Goal: Task Accomplishment & Management: Complete application form

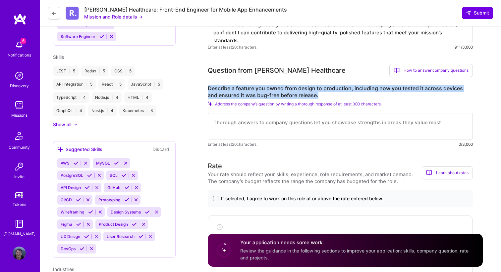
scroll to position [340, 0]
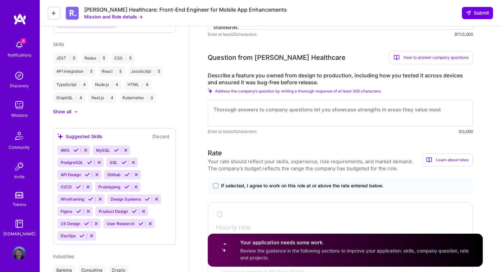
click at [229, 118] on textarea at bounding box center [340, 113] width 265 height 26
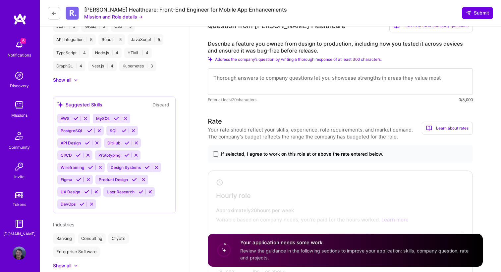
scroll to position [341, 0]
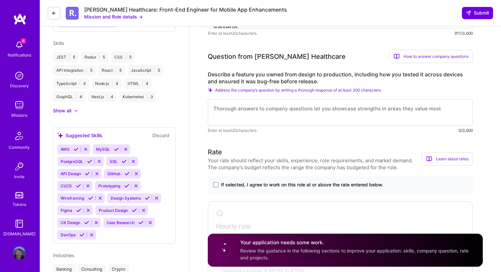
paste textarea "The first step for me was fully understanding the requirements, so I created a …"
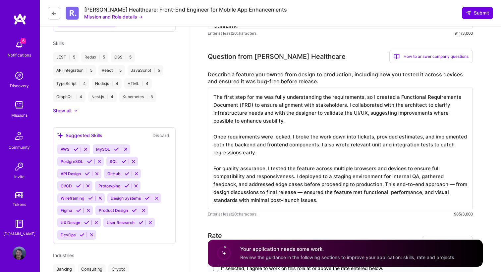
scroll to position [1, 0]
drag, startPoint x: 373, startPoint y: 169, endPoint x: 350, endPoint y: 169, distance: 22.9
click at [350, 169] on textarea "The first step for me was fully understanding the requirements, so I created a …" at bounding box center [340, 149] width 265 height 122
click at [342, 172] on textarea "The first step for me was fully understanding the requirements, so I created a …" at bounding box center [340, 149] width 265 height 122
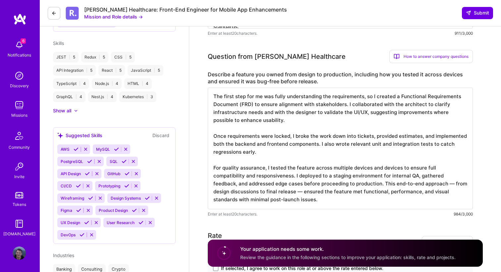
click at [324, 177] on textarea "The first step for me was fully understanding the requirements, so I created a …" at bounding box center [340, 149] width 265 height 122
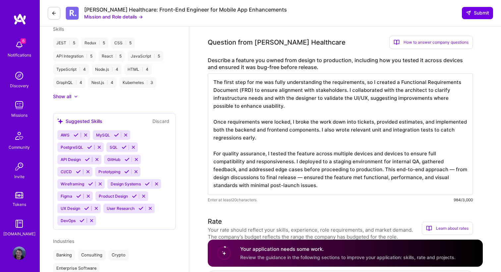
scroll to position [358, 0]
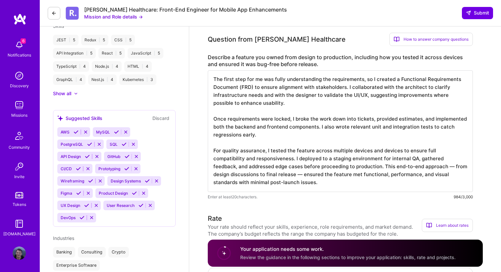
click at [356, 150] on textarea "The first step for me was fully understanding the requirements, so I created a …" at bounding box center [340, 132] width 265 height 122
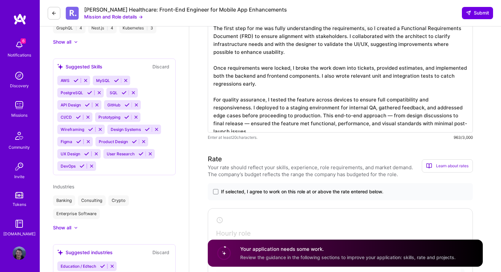
scroll to position [452, 0]
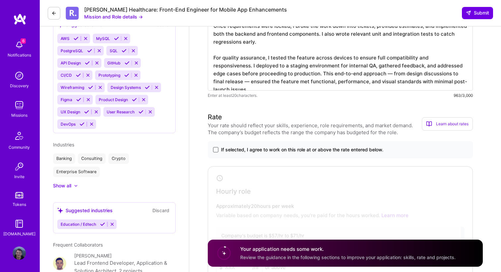
type textarea "The first step for me was fully understanding the requirements, so I created a …"
click at [214, 152] on span at bounding box center [215, 149] width 5 height 5
click at [0, 0] on input "If selected, I agree to work on this role at or above the rate entered below." at bounding box center [0, 0] width 0 height 0
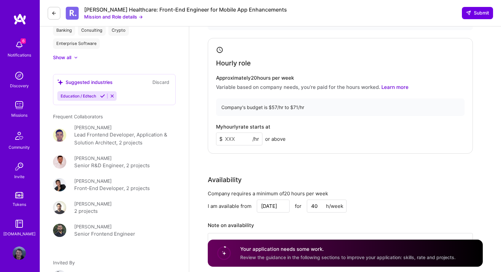
scroll to position [581, 0]
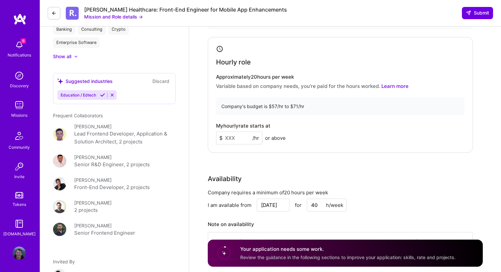
click at [235, 137] on input at bounding box center [239, 138] width 46 height 13
type input "55"
click at [195, 161] on div "Front-End Developer role description Seeking a React Native developer with stro…" at bounding box center [345, 111] width 312 height 1333
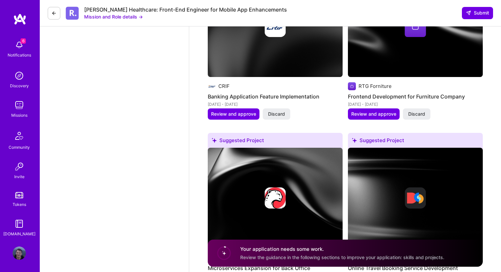
scroll to position [1087, 0]
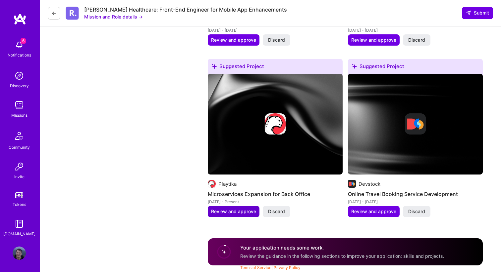
click at [220, 212] on span "Review and approve" at bounding box center [233, 212] width 45 height 7
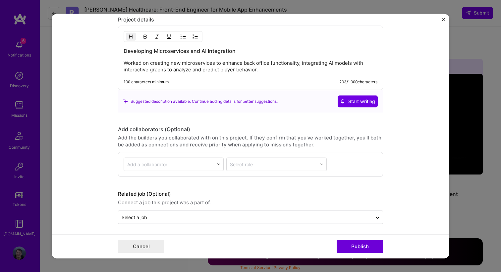
scroll to position [668, 0]
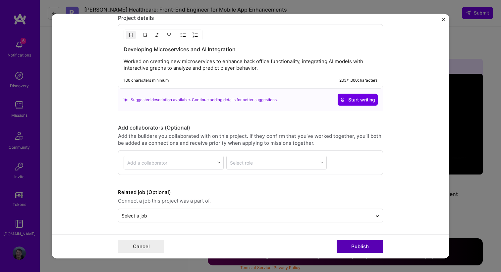
click at [348, 244] on button "Publish" at bounding box center [359, 246] width 46 height 13
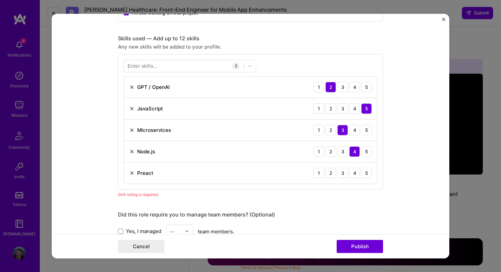
scroll to position [306, 0]
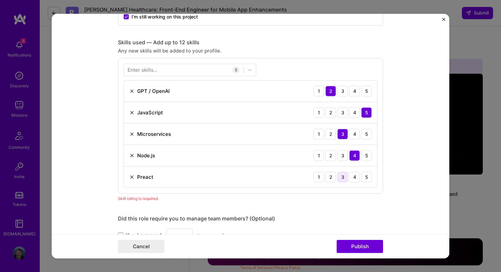
click at [343, 178] on div "3" at bounding box center [342, 177] width 11 height 11
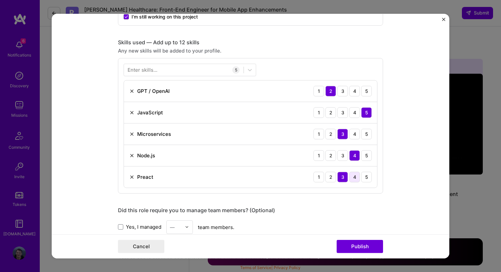
click at [355, 177] on div "4" at bounding box center [354, 177] width 11 height 11
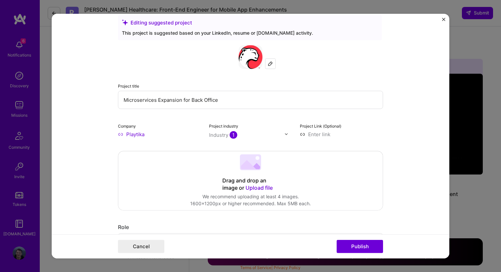
scroll to position [0, 0]
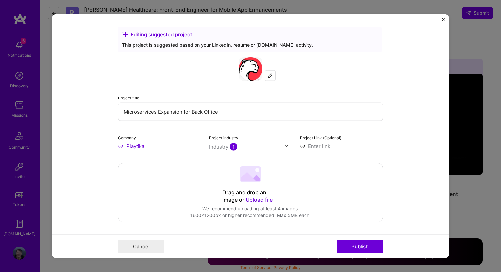
click at [320, 147] on input at bounding box center [341, 146] width 83 height 7
click at [349, 141] on div "Project Link (Optional)" at bounding box center [341, 142] width 83 height 16
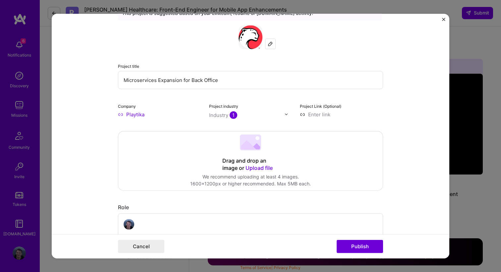
scroll to position [56, 0]
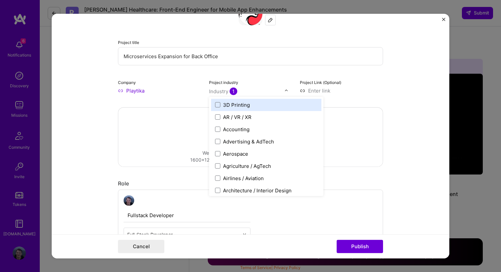
click at [220, 95] on div at bounding box center [246, 91] width 75 height 8
click at [219, 92] on div "Industry 1" at bounding box center [223, 91] width 28 height 7
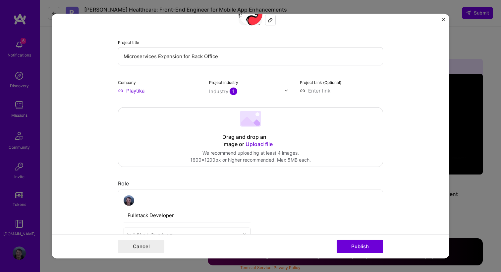
scroll to position [0, 0]
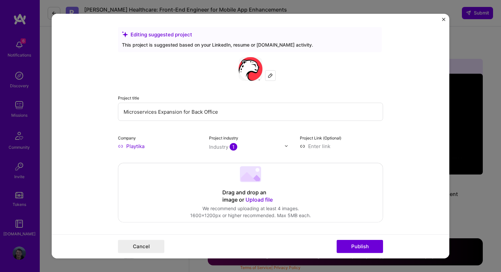
click at [442, 20] on img "Close" at bounding box center [443, 19] width 3 height 3
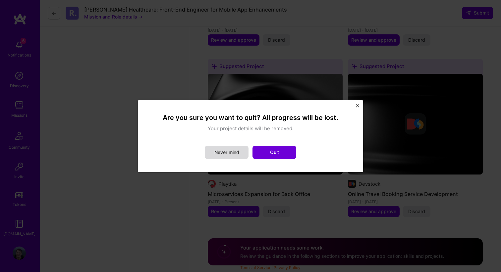
click at [239, 154] on button "Never mind" at bounding box center [227, 152] width 44 height 13
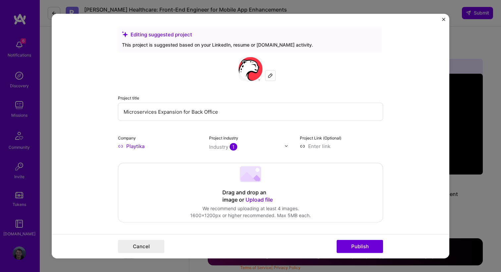
click at [441, 18] on form "Editing suggested project This project is suggested based on your LinkedIn, res…" at bounding box center [250, 136] width 397 height 245
click at [441, 19] on form "Editing suggested project This project is suggested based on your LinkedIn, res…" at bounding box center [250, 136] width 397 height 245
click at [444, 19] on img "Close" at bounding box center [443, 19] width 3 height 3
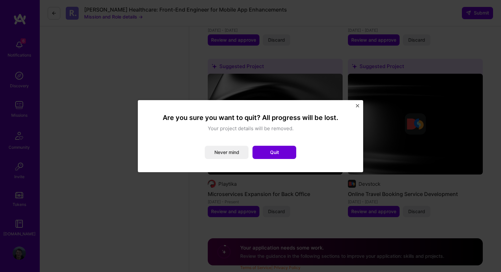
click at [280, 145] on div "Are you sure you want to quit? All progress will be lost. Your project details …" at bounding box center [250, 137] width 199 height 46
click at [276, 152] on button "Quit" at bounding box center [274, 152] width 44 height 13
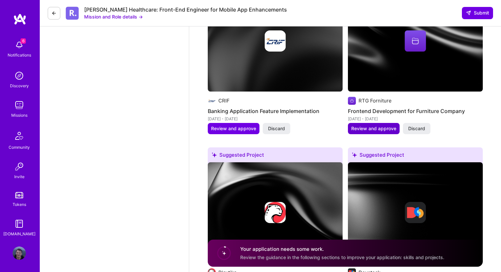
scroll to position [1004, 0]
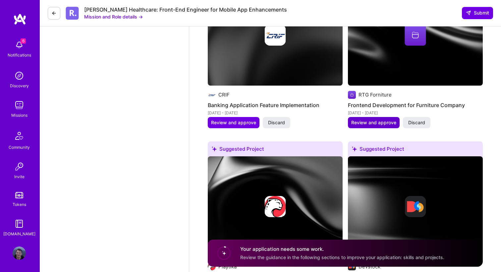
click at [361, 122] on span "Review and approve" at bounding box center [373, 123] width 45 height 7
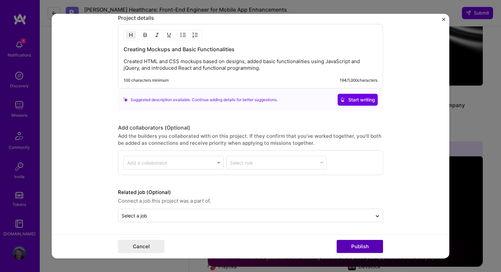
click at [346, 244] on button "Publish" at bounding box center [359, 246] width 46 height 13
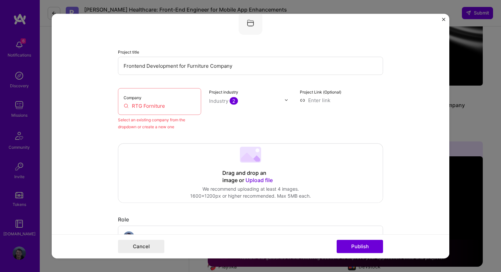
scroll to position [43, 0]
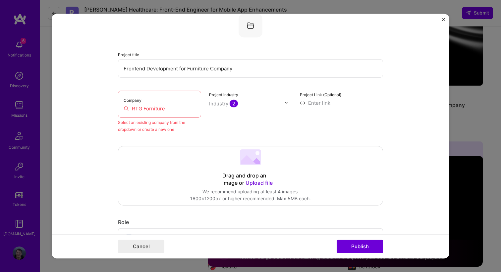
click at [175, 108] on input "RTG Forniture" at bounding box center [159, 108] width 72 height 7
click at [441, 20] on form "Editing suggested project This project is suggested based on your LinkedIn, res…" at bounding box center [250, 136] width 397 height 245
click at [444, 19] on img "Close" at bounding box center [443, 19] width 3 height 3
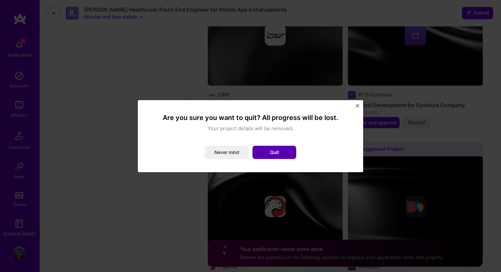
click at [266, 149] on button "Quit" at bounding box center [274, 152] width 44 height 13
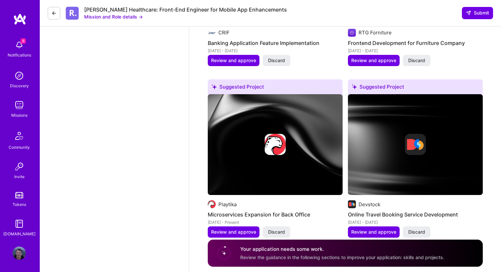
scroll to position [1087, 0]
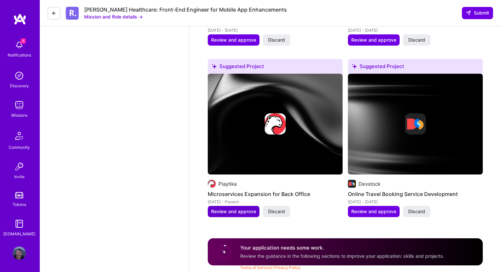
click at [221, 212] on span "Review and approve" at bounding box center [233, 212] width 45 height 7
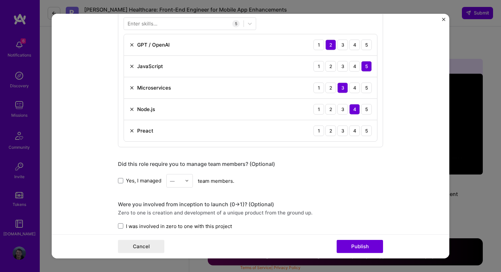
scroll to position [357, 0]
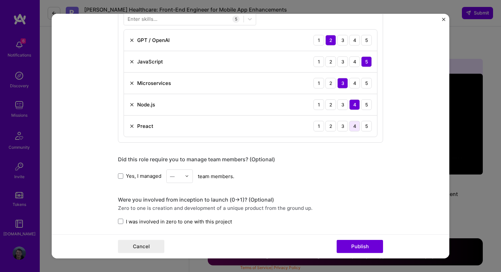
click at [353, 125] on div "4" at bounding box center [354, 126] width 11 height 11
click at [344, 46] on div "GPT / OpenAI 1 2 3 4 5" at bounding box center [250, 40] width 253 height 22
click at [341, 44] on div "3" at bounding box center [342, 40] width 11 height 11
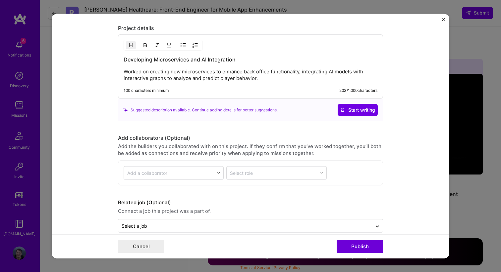
scroll to position [668, 0]
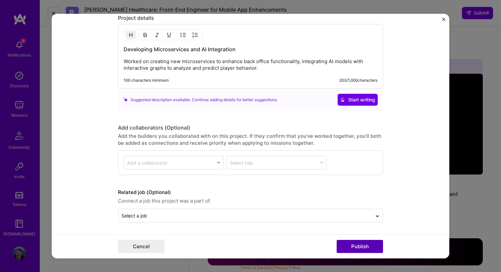
click at [350, 242] on button "Publish" at bounding box center [359, 246] width 46 height 13
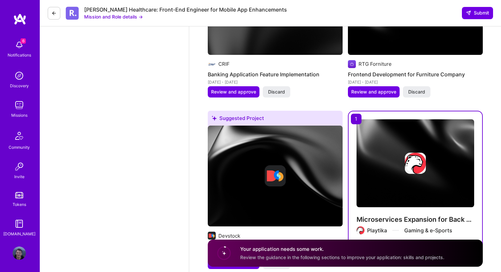
scroll to position [1087, 0]
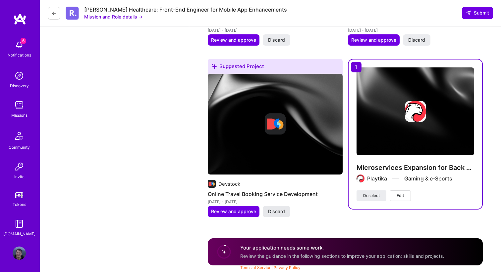
click at [270, 212] on span "Discard" at bounding box center [276, 212] width 17 height 7
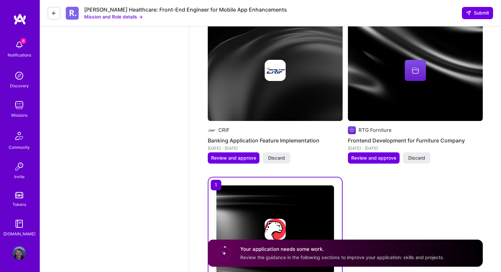
scroll to position [973, 0]
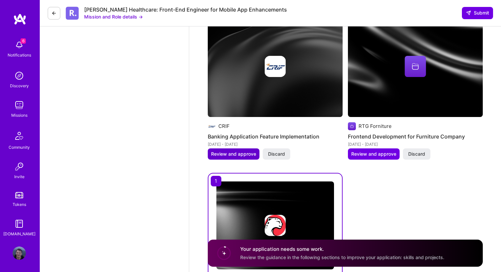
click at [243, 155] on span "Review and approve" at bounding box center [233, 154] width 45 height 7
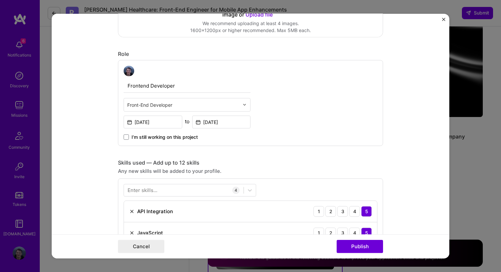
scroll to position [256, 0]
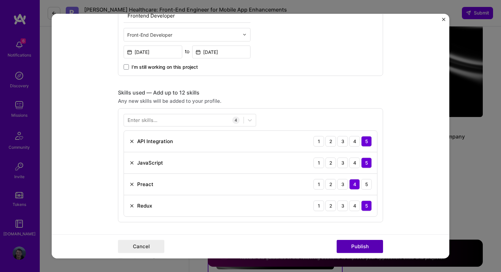
click at [345, 244] on button "Publish" at bounding box center [359, 246] width 46 height 13
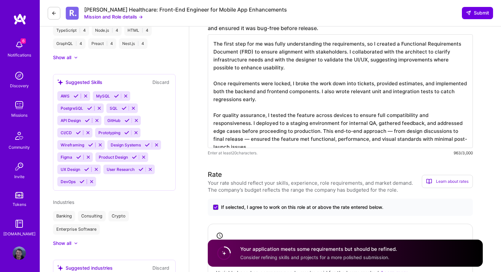
scroll to position [229, 0]
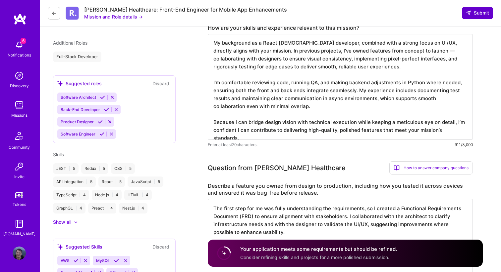
click at [471, 17] on button "Submit" at bounding box center [477, 13] width 31 height 12
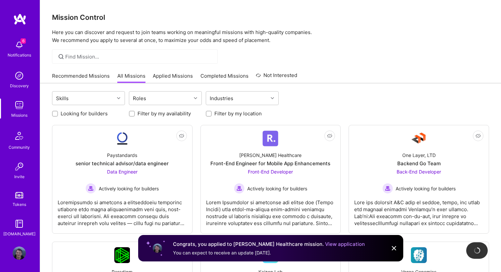
click at [72, 74] on link "Recommended Missions" at bounding box center [81, 78] width 58 height 11
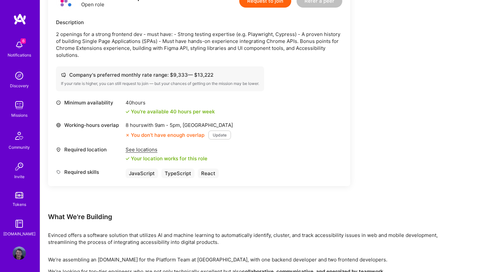
scroll to position [464, 0]
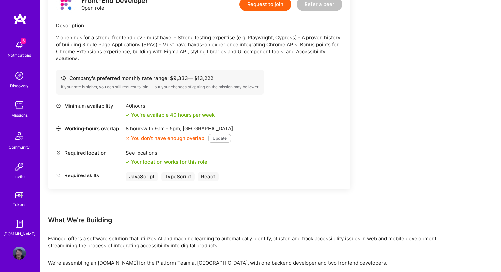
click at [216, 134] on button "Update" at bounding box center [219, 138] width 23 height 9
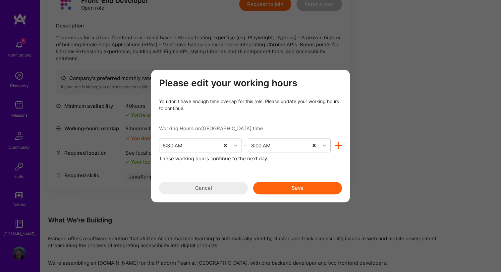
click at [293, 187] on button "Save" at bounding box center [297, 188] width 89 height 13
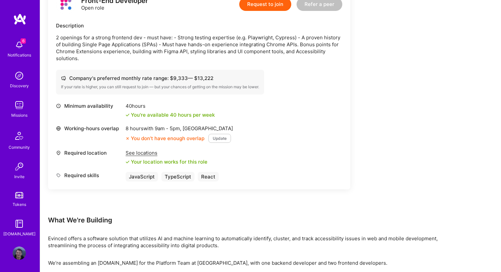
scroll to position [477, 0]
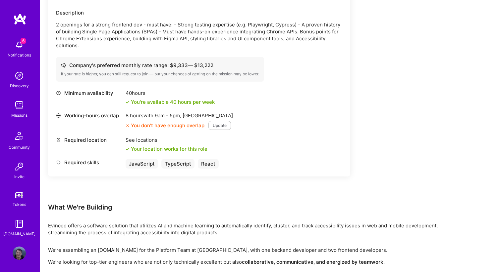
click at [219, 121] on button "Update" at bounding box center [219, 125] width 23 height 9
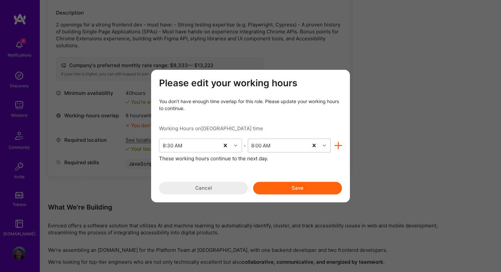
click at [324, 145] on icon "modal" at bounding box center [323, 145] width 3 height 3
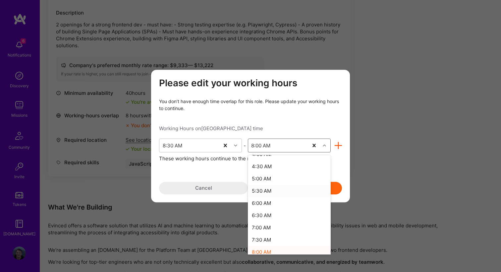
scroll to position [486, 0]
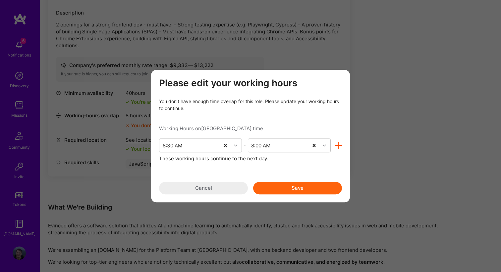
click at [230, 169] on div "Please edit your working hours You don’t have enough time overlap for this role…" at bounding box center [250, 136] width 183 height 117
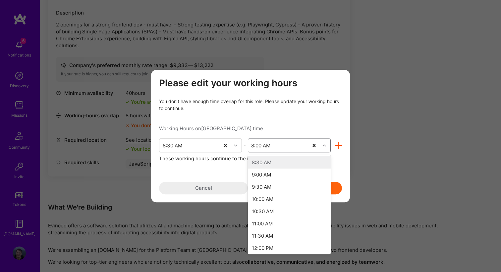
click at [326, 147] on div "modal" at bounding box center [325, 145] width 10 height 9
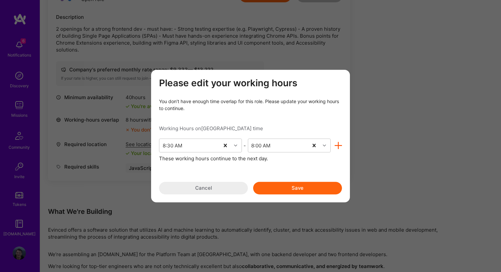
click at [236, 179] on div "Please edit your working hours You don’t have enough time overlap for this role…" at bounding box center [250, 136] width 183 height 117
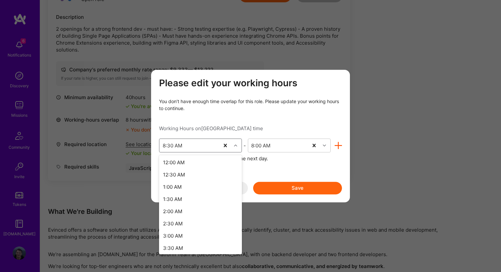
click at [236, 149] on div "modal" at bounding box center [236, 145] width 10 height 9
click at [210, 180] on div "8:00 AM" at bounding box center [200, 179] width 83 height 12
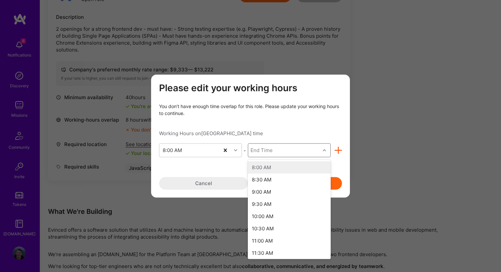
click at [290, 152] on div "End Time" at bounding box center [284, 150] width 72 height 13
click at [271, 183] on div "8:30 AM" at bounding box center [289, 180] width 83 height 12
click at [293, 155] on div "8:30 AM" at bounding box center [278, 150] width 60 height 13
click at [275, 170] on div "8:00 AM" at bounding box center [289, 168] width 83 height 12
click at [273, 168] on div "8:00 AM" at bounding box center [289, 168] width 83 height 12
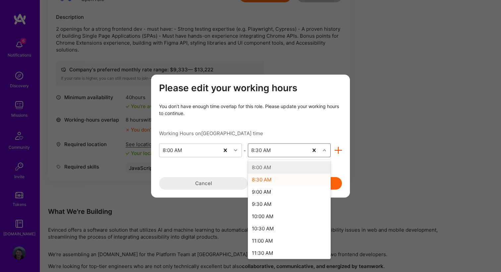
click at [263, 177] on div "8:30 AM" at bounding box center [289, 180] width 83 height 12
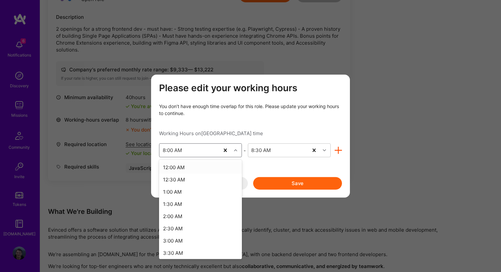
click at [235, 150] on icon "modal" at bounding box center [235, 150] width 3 height 3
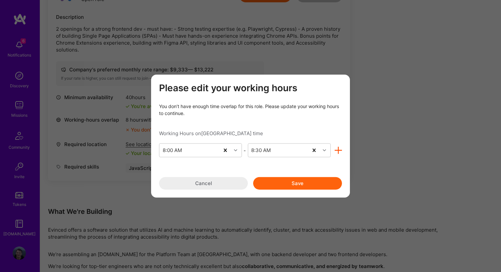
click at [185, 271] on div "Please edit your working hours You don’t have enough time overlap for this role…" at bounding box center [250, 136] width 501 height 272
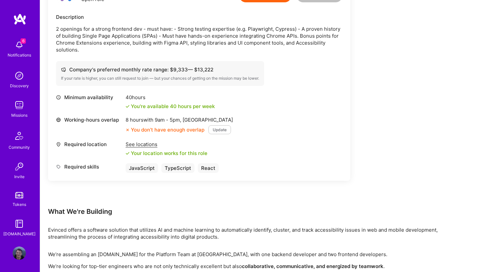
click at [218, 125] on button "Update" at bounding box center [219, 129] width 23 height 9
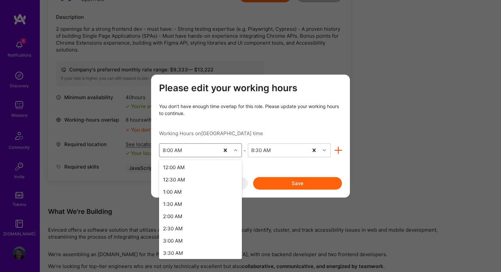
click at [211, 152] on div "8:00 AM" at bounding box center [189, 150] width 60 height 13
click at [181, 216] on div "6:00 AM" at bounding box center [200, 216] width 83 height 12
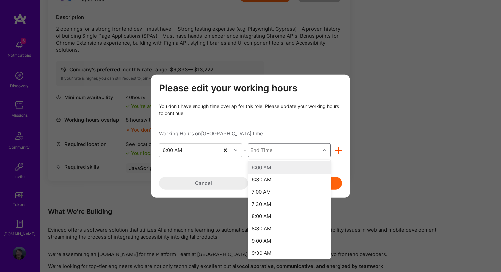
click at [275, 150] on div "End Time" at bounding box center [284, 150] width 72 height 13
click at [256, 250] on div "5:30 AM" at bounding box center [289, 252] width 83 height 12
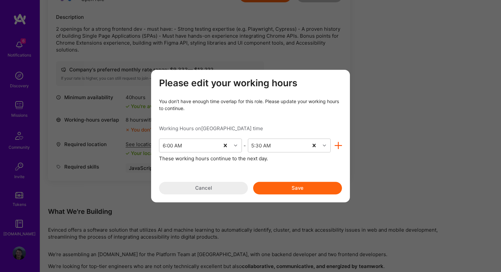
click at [286, 186] on button "Save" at bounding box center [297, 188] width 89 height 13
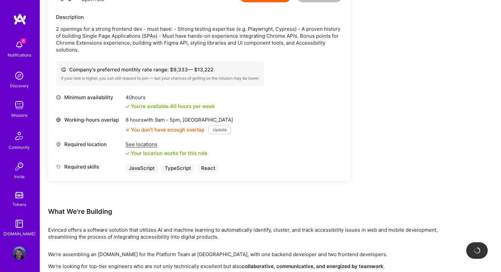
click at [237, 149] on div "Required location See locations Your location works for this role" at bounding box center [199, 149] width 286 height 16
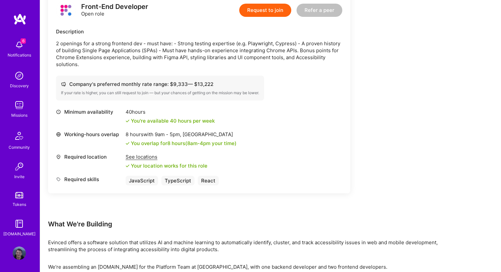
scroll to position [436, 0]
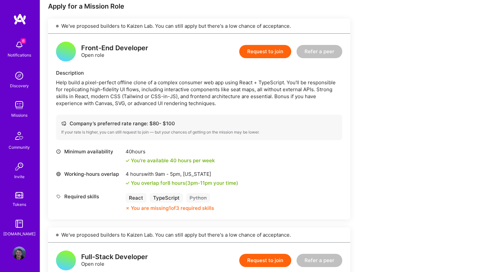
scroll to position [132, 0]
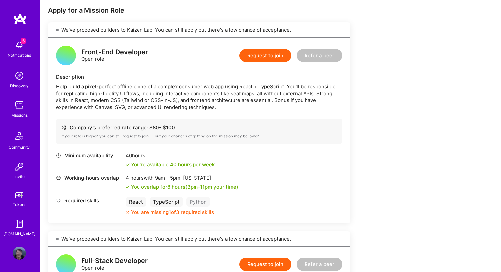
click at [173, 97] on div "Help build a pixel-perfect offline clone of a complex consumer web app using Re…" at bounding box center [199, 97] width 286 height 28
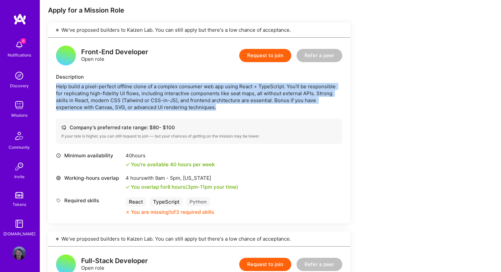
click at [173, 97] on div "Help build a pixel-perfect offline clone of a complex consumer web app using Re…" at bounding box center [199, 97] width 286 height 28
copy div "Help build a pixel-perfect offline clone of a complex consumer web app using Re…"
click at [261, 60] on button "Request to join" at bounding box center [265, 55] width 52 height 13
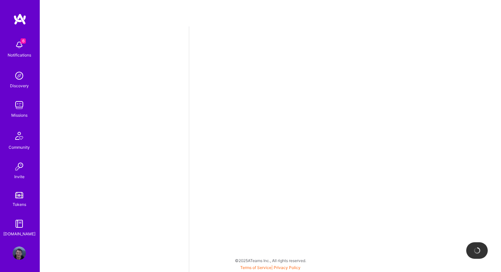
select select "PL"
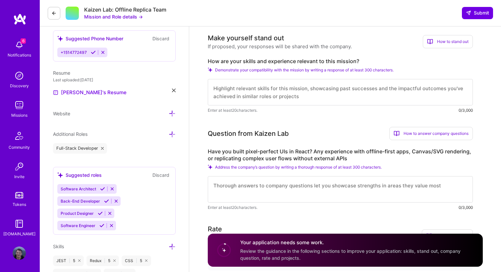
scroll to position [198, 0]
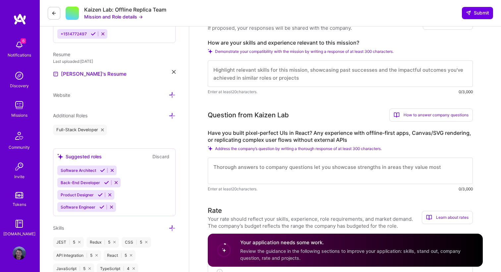
click at [256, 43] on label "How are your skills and experience relevant to this mission?" at bounding box center [340, 42] width 265 height 7
copy label "How are your skills and experience relevant to this mission?"
click at [261, 79] on textarea at bounding box center [340, 74] width 265 height 26
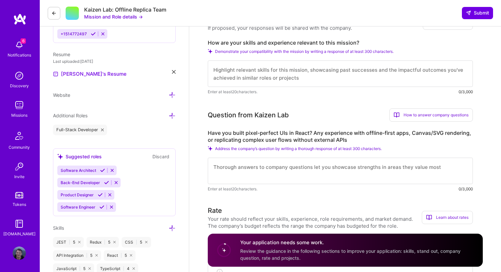
paste textarea "have extensive experience building high-fidelity, pixel-perfect interfaces in R…"
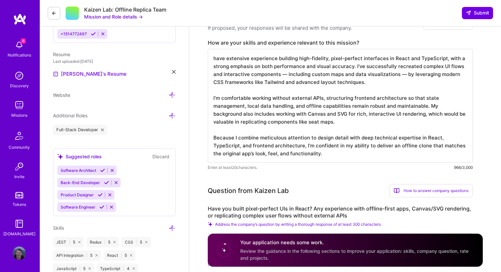
drag, startPoint x: 235, startPoint y: 140, endPoint x: 196, endPoint y: 139, distance: 39.1
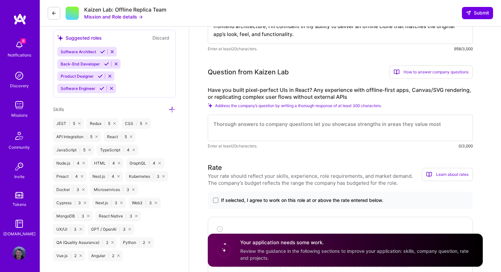
scroll to position [326, 0]
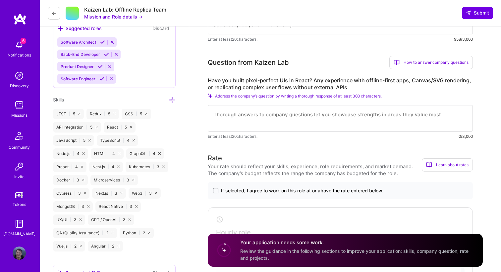
type textarea "have extensive experience building high-fidelity, pixel-perfect interfaces in R…"
click at [240, 78] on label "Have you built pixel-perfect UIs in React? Any experience with offline-first ap…" at bounding box center [340, 84] width 265 height 14
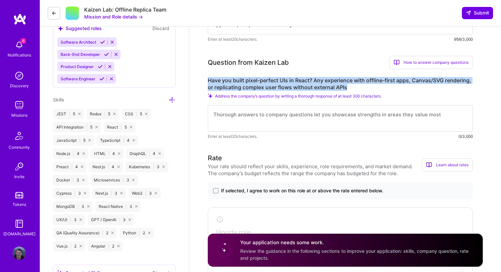
click at [240, 78] on label "Have you built pixel-perfect UIs in React? Any experience with offline-first ap…" at bounding box center [340, 84] width 265 height 14
copy label "Have you built pixel-perfect UIs in React? Any experience with offline-first ap…"
click at [276, 123] on textarea at bounding box center [340, 118] width 265 height 26
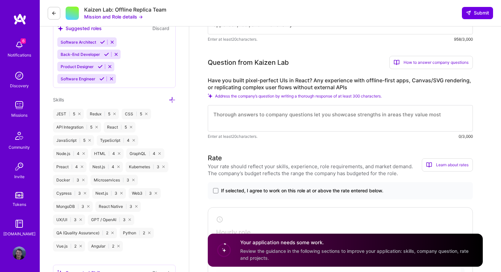
paste textarea "Yes — I’ve built multiple pixel-perfect UIs in React, working closely with desi…"
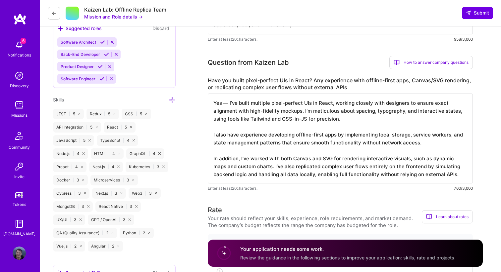
type textarea "Yes — I’ve built multiple pixel-perfect UIs in React, working closely with desi…"
click at [249, 88] on label "Have you built pixel-perfect UIs in React? Any experience with offline-first ap…" at bounding box center [340, 84] width 265 height 14
drag, startPoint x: 212, startPoint y: 88, endPoint x: 349, endPoint y: 87, distance: 136.7
click at [349, 87] on label "Have you built pixel-perfect UIs in React? Any experience with offline-first ap…" at bounding box center [340, 84] width 265 height 14
copy label "replicating complex user flows without external APIs"
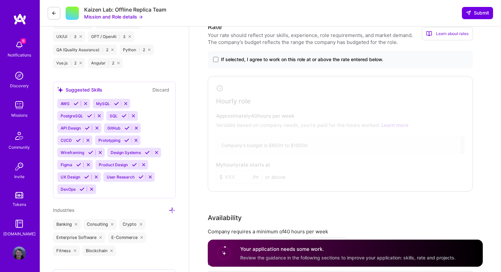
scroll to position [511, 0]
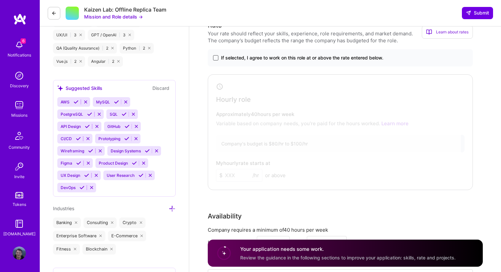
click at [214, 58] on span at bounding box center [215, 57] width 5 height 5
click at [0, 0] on input "If selected, I agree to work on this role at or above the rate entered below." at bounding box center [0, 0] width 0 height 0
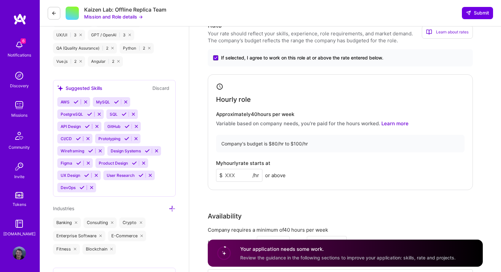
click at [233, 178] on input at bounding box center [239, 175] width 46 height 13
type input "55"
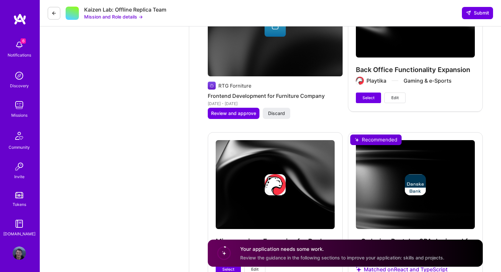
scroll to position [973, 0]
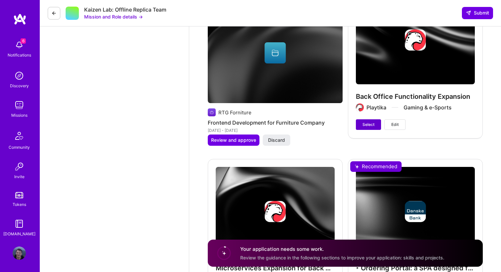
click at [366, 123] on span "Select" at bounding box center [368, 125] width 12 height 6
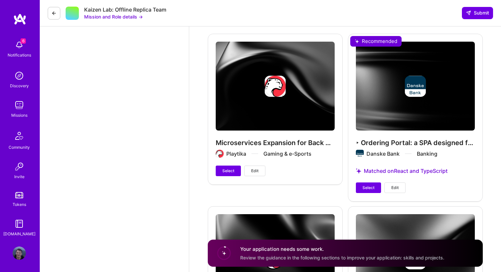
scroll to position [1107, 0]
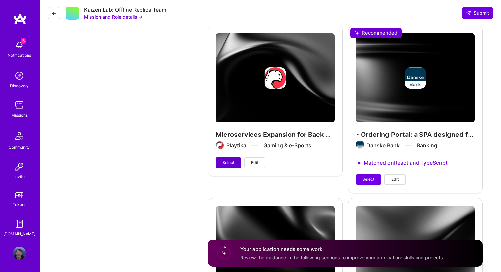
click at [228, 162] on span "Select" at bounding box center [228, 163] width 12 height 6
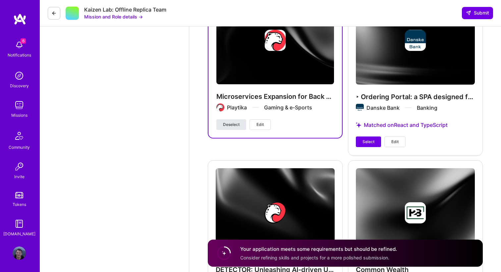
scroll to position [1174, 0]
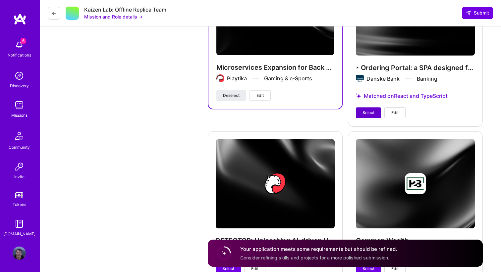
click at [365, 110] on span "Select" at bounding box center [368, 113] width 12 height 6
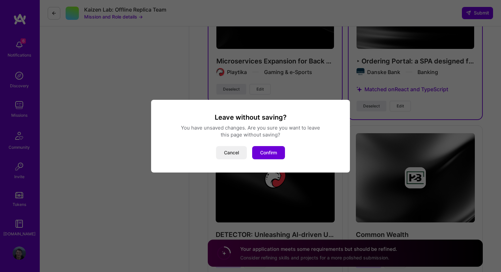
drag, startPoint x: 265, startPoint y: 153, endPoint x: 238, endPoint y: 138, distance: 31.3
click at [238, 138] on div "Leave without saving? You have unsaved changes. Are you sure you want to leave …" at bounding box center [250, 136] width 183 height 46
click at [231, 151] on button "Cancel" at bounding box center [231, 152] width 31 height 13
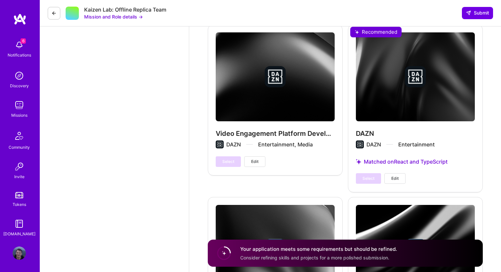
scroll to position [1296, 0]
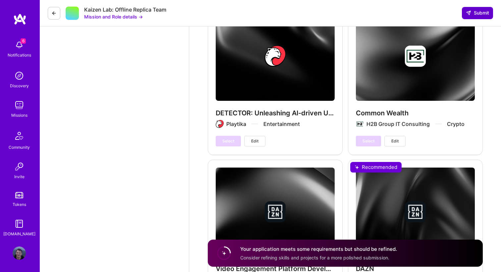
click at [472, 14] on span "Submit" at bounding box center [476, 13] width 23 height 7
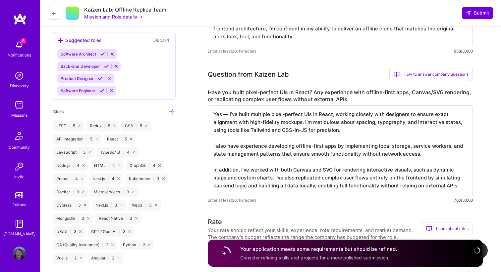
scroll to position [314, 0]
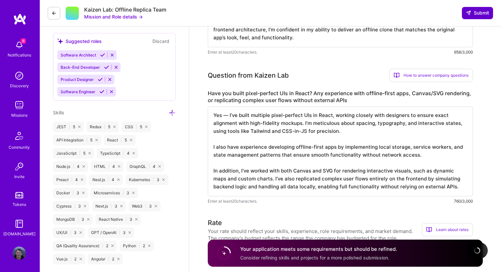
click at [470, 13] on span "Submit" at bounding box center [476, 13] width 23 height 7
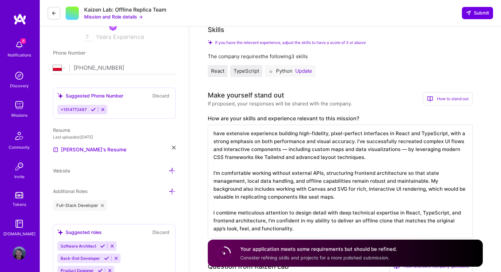
scroll to position [0, 0]
click at [301, 72] on button "Update" at bounding box center [303, 71] width 17 height 5
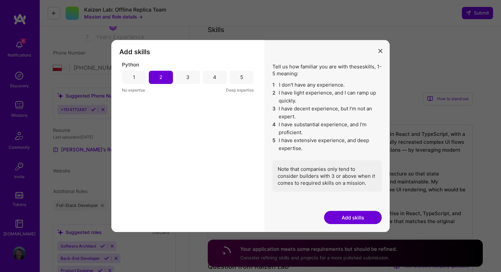
click at [184, 75] on div "3" at bounding box center [187, 77] width 24 height 13
click at [338, 217] on button "Add skills" at bounding box center [353, 217] width 58 height 13
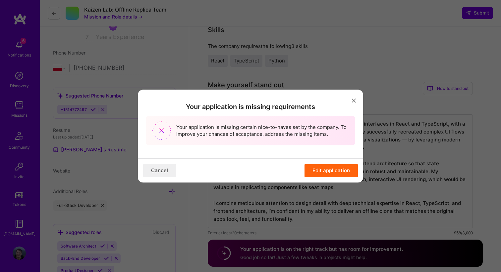
click at [317, 169] on button "Edit application" at bounding box center [330, 170] width 53 height 13
click at [314, 171] on button "Edit application" at bounding box center [330, 170] width 53 height 13
click at [353, 99] on icon "modal" at bounding box center [354, 101] width 4 height 4
click at [355, 101] on button "modal" at bounding box center [354, 100] width 8 height 11
click at [161, 169] on button "Cancel" at bounding box center [159, 170] width 33 height 13
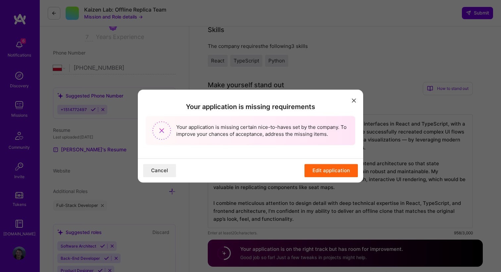
click at [165, 170] on button "Cancel" at bounding box center [159, 170] width 33 height 13
click at [162, 168] on button "Cancel" at bounding box center [159, 170] width 33 height 13
click at [353, 100] on icon "modal" at bounding box center [354, 101] width 4 height 4
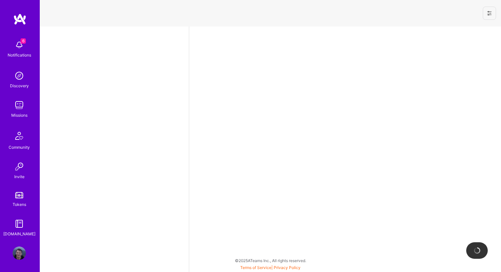
select select "PL"
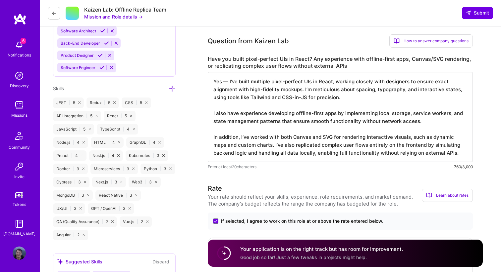
scroll to position [77, 0]
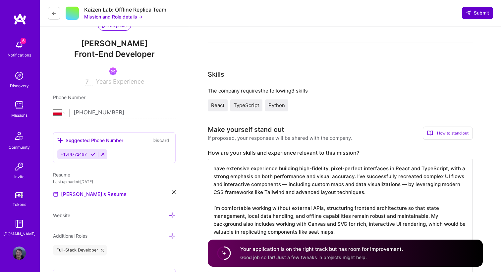
click at [468, 14] on icon at bounding box center [467, 12] width 5 height 5
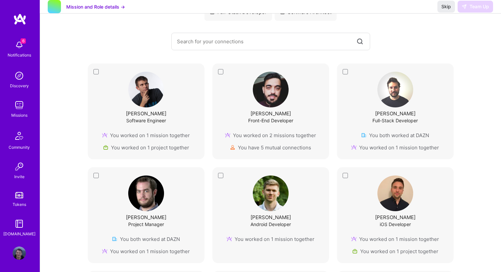
scroll to position [8, 0]
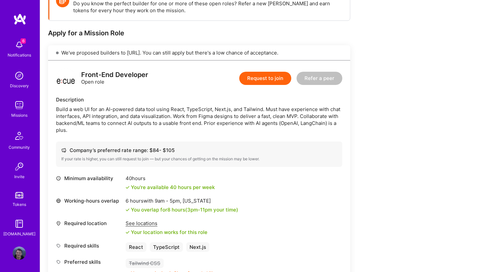
scroll to position [106, 0]
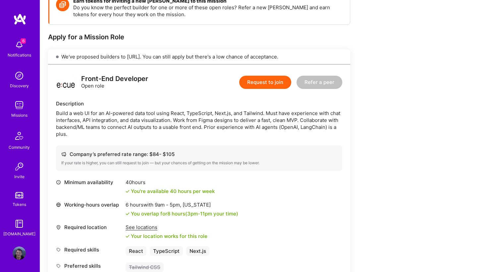
click at [130, 111] on div "Build a web UI for an AI-powered data tool using React, TypeScript, Next.js, an…" at bounding box center [199, 124] width 286 height 28
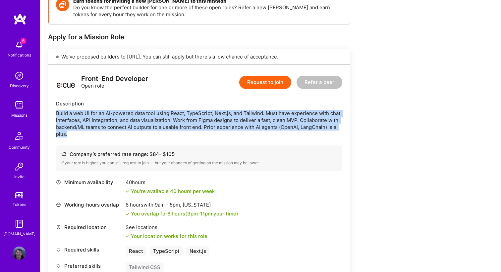
click at [130, 111] on div "Build a web UI for an AI-powered data tool using React, TypeScript, Next.js, an…" at bounding box center [199, 124] width 286 height 28
copy div "Build a web UI for an AI-powered data tool using React, TypeScript, Next.js, an…"
click at [180, 142] on div "Front-End Developer Open role Request to join Refer a peer Description Build a …" at bounding box center [199, 177] width 302 height 225
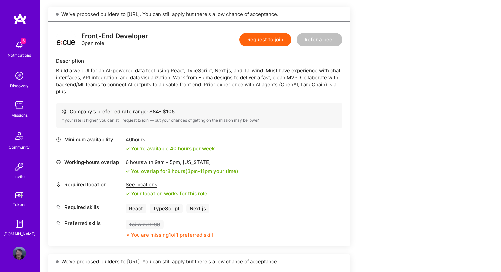
scroll to position [100, 0]
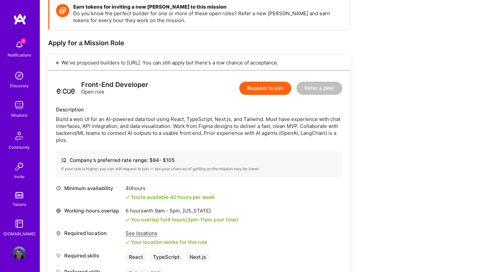
click at [254, 86] on button "Request to join" at bounding box center [265, 88] width 52 height 13
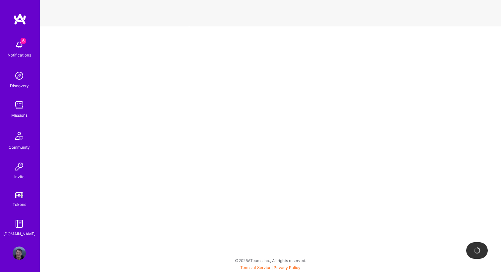
select select "PL"
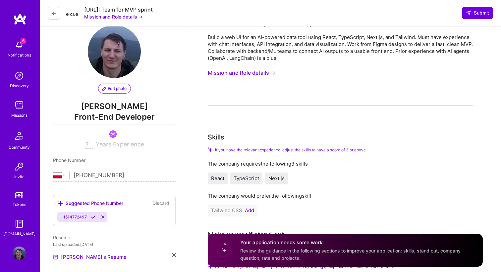
scroll to position [67, 0]
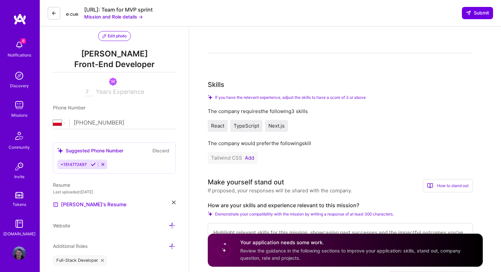
click at [247, 158] on button "Add" at bounding box center [249, 158] width 9 height 5
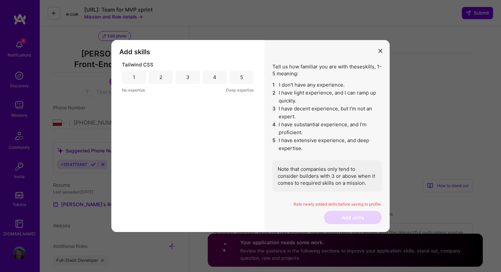
click at [222, 80] on div "4" at bounding box center [215, 77] width 24 height 13
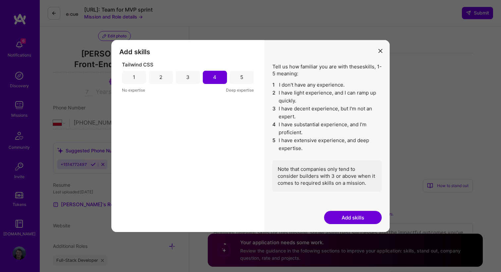
click at [333, 215] on button "Add skills" at bounding box center [353, 217] width 58 height 13
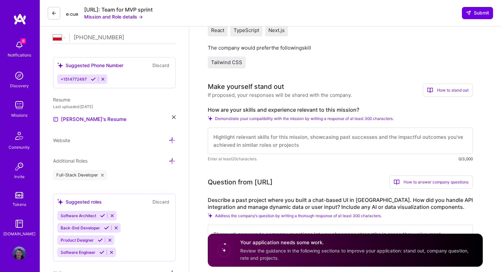
scroll to position [185, 0]
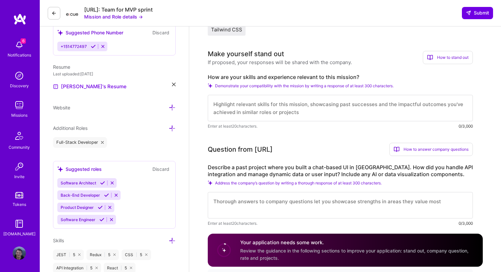
click at [255, 76] on label "How are your skills and experience relevant to this mission?" at bounding box center [340, 77] width 265 height 7
copy label "How are your skills and experience relevant to this mission?"
click at [250, 113] on textarea at bounding box center [340, 108] width 265 height 26
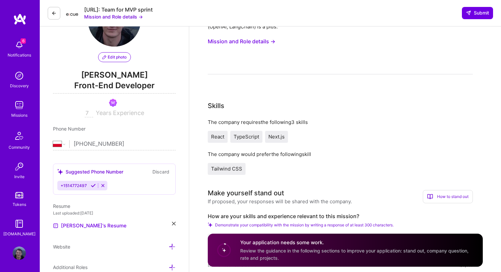
scroll to position [0, 0]
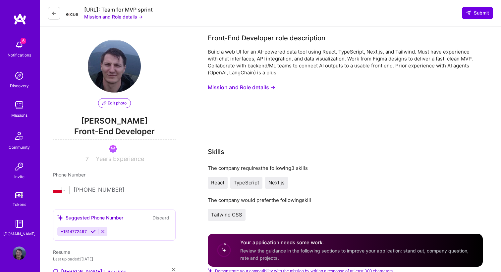
click at [238, 91] on button "Mission and Role details →" at bounding box center [242, 87] width 68 height 12
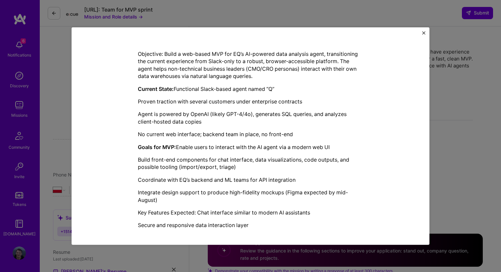
scroll to position [146, 0]
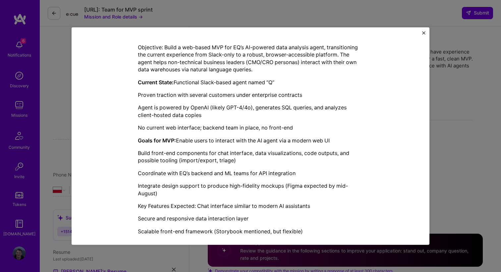
click at [431, 157] on div "Mission Description and Role Details Front-End Developer role description Build…" at bounding box center [250, 136] width 501 height 272
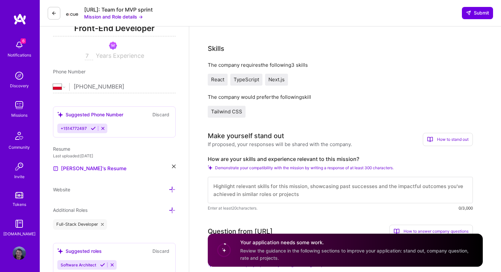
scroll to position [104, 0]
click at [238, 194] on textarea at bounding box center [340, 190] width 265 height 26
paste textarea "I have extensive experience building modern, high-performance web applications …"
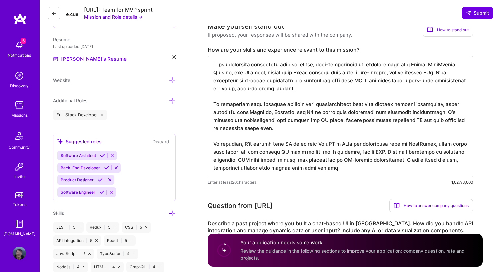
scroll to position [219, 0]
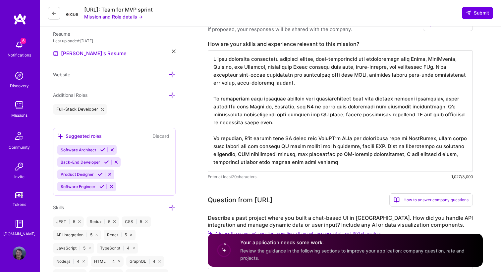
drag, startPoint x: 428, startPoint y: 138, endPoint x: 342, endPoint y: 137, distance: 85.8
click at [342, 137] on textarea at bounding box center [340, 111] width 265 height 122
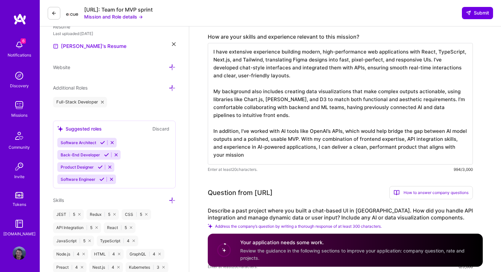
scroll to position [227, 0]
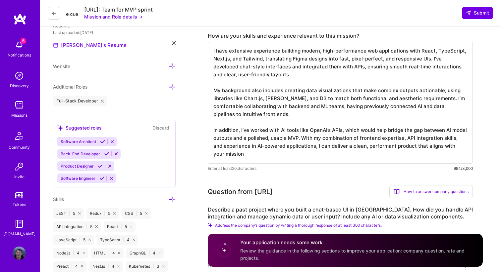
drag, startPoint x: 298, startPoint y: 139, endPoint x: 343, endPoint y: 130, distance: 45.6
click at [343, 130] on textarea "I have extensive experience building modern, high-performance web applications …" at bounding box center [340, 103] width 265 height 122
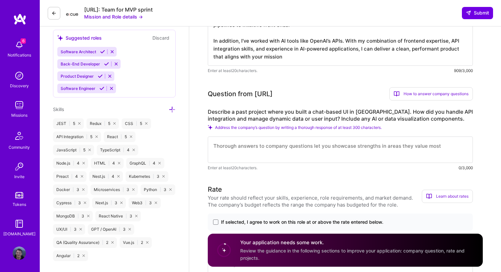
scroll to position [326, 0]
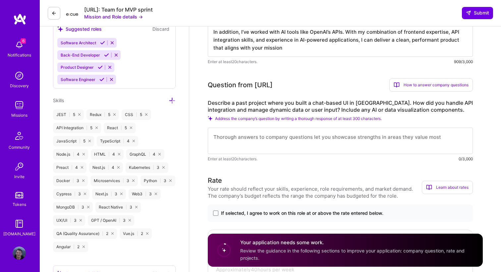
type textarea "I have extensive experience building modern, high-performance web applications …"
click at [255, 102] on label "Describe a past project where you built a chat-based UI in React. How did you h…" at bounding box center [340, 107] width 265 height 14
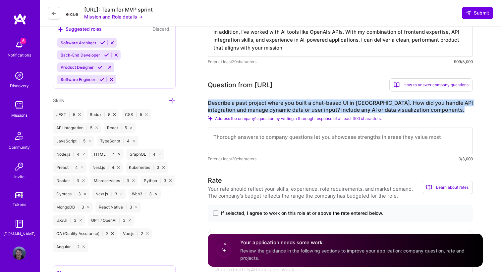
click at [255, 102] on label "Describe a past project where you built a chat-based UI in React. How did you h…" at bounding box center [340, 107] width 265 height 14
copy label "Describe a past project where you built a chat-based UI in React. How did you h…"
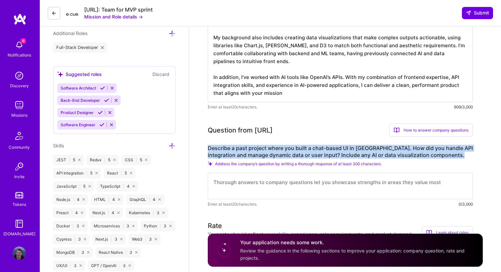
scroll to position [280, 0]
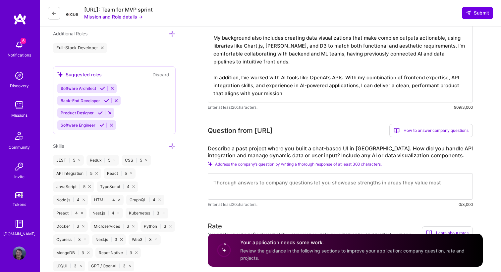
click at [232, 184] on textarea at bounding box center [340, 186] width 265 height 26
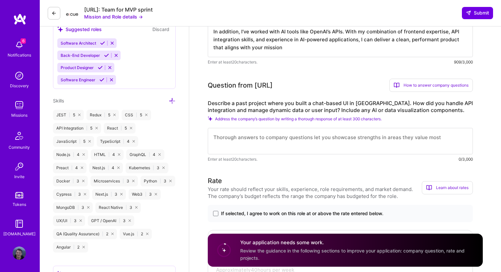
scroll to position [326, 0]
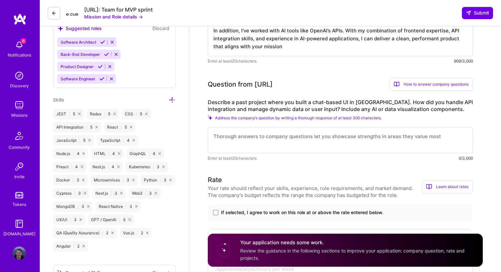
click at [243, 138] on textarea at bounding box center [340, 140] width 265 height 26
paste textarea "I worked on a chat integration project where we used the external PubNub librar…"
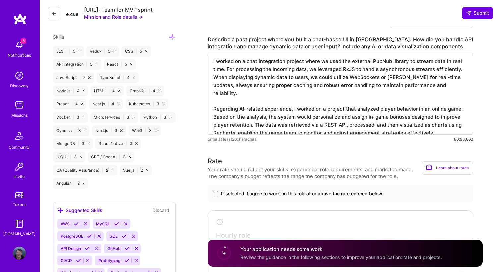
scroll to position [404, 0]
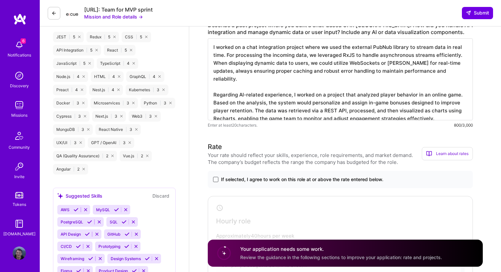
type textarea "I worked on a chat integration project where we used the external PubNub librar…"
click at [215, 179] on span at bounding box center [215, 179] width 5 height 5
click at [0, 0] on input "If selected, I agree to work on this role at or above the rate entered below." at bounding box center [0, 0] width 0 height 0
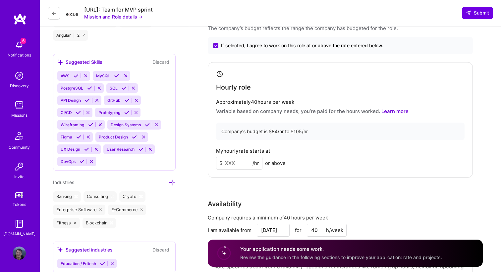
scroll to position [587, 0]
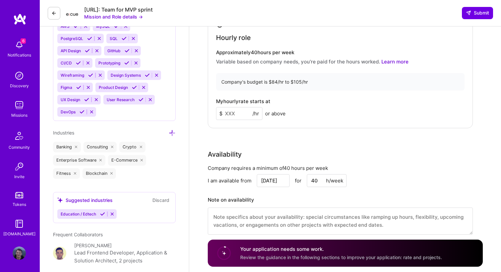
click at [239, 113] on input at bounding box center [239, 113] width 46 height 13
type input "55"
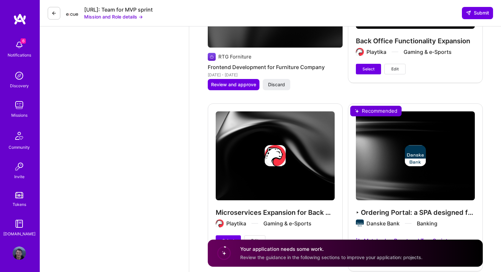
scroll to position [1042, 0]
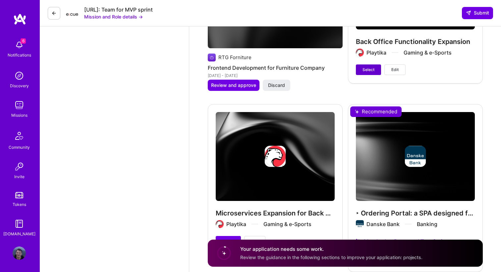
click at [361, 73] on button "Select" at bounding box center [368, 70] width 25 height 11
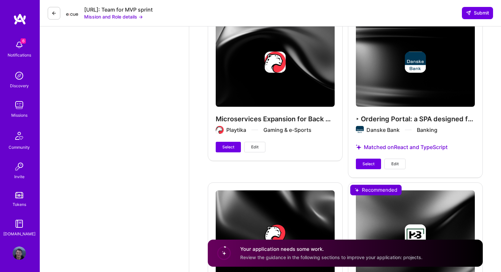
scroll to position [1171, 0]
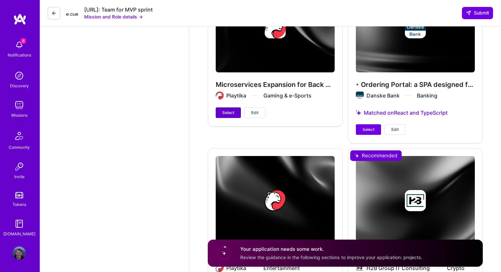
click at [227, 115] on span "Select" at bounding box center [228, 113] width 12 height 6
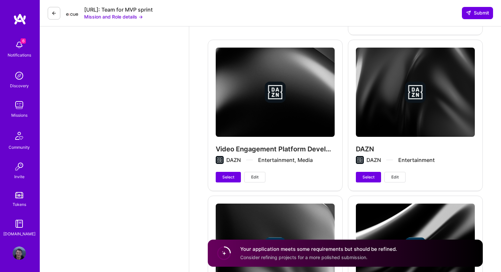
scroll to position [1453, 0]
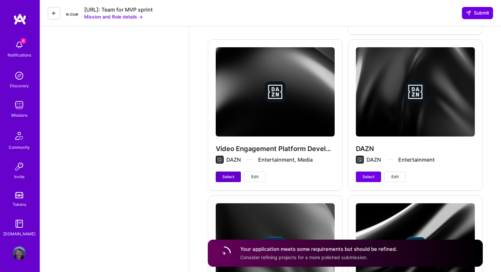
click at [226, 177] on span "Select" at bounding box center [228, 177] width 12 height 6
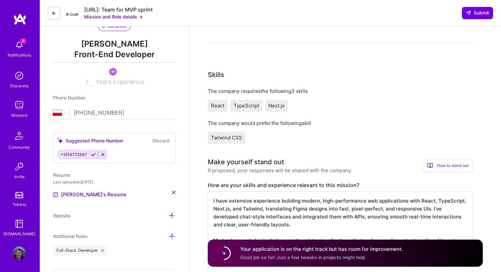
scroll to position [0, 0]
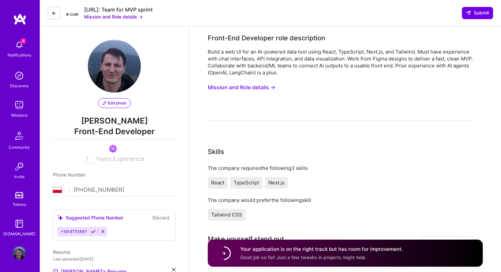
click at [280, 182] on span "Next.js" at bounding box center [276, 183] width 16 height 6
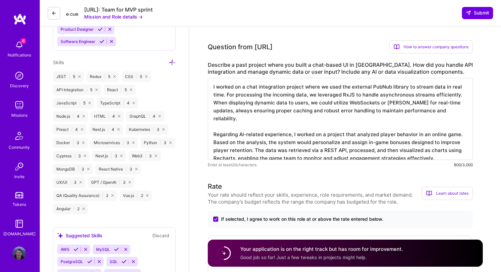
scroll to position [392, 0]
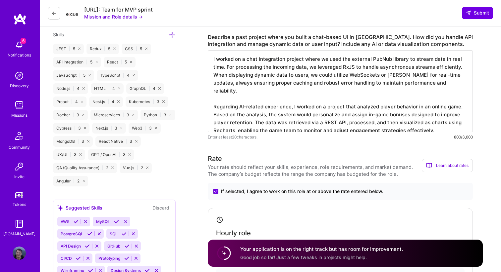
click at [106, 128] on div "Next.js | 3" at bounding box center [109, 128] width 34 height 11
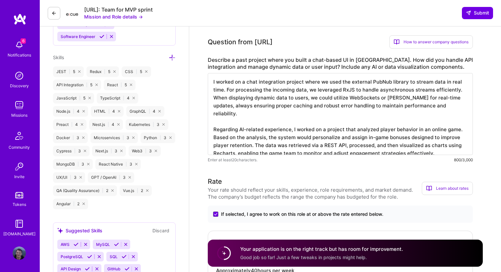
scroll to position [368, 0]
click at [122, 151] on icon at bounding box center [121, 152] width 2 height 2
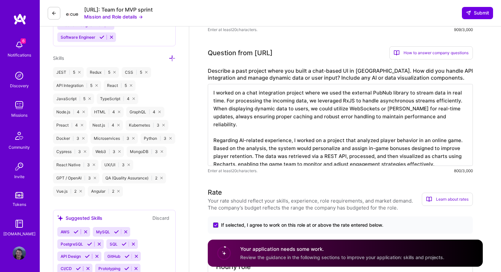
click at [172, 58] on icon at bounding box center [172, 58] width 7 height 7
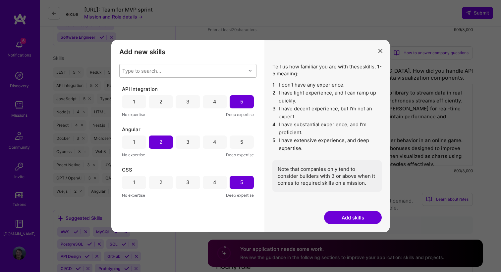
click at [162, 75] on div "Type to search..." at bounding box center [183, 70] width 126 height 13
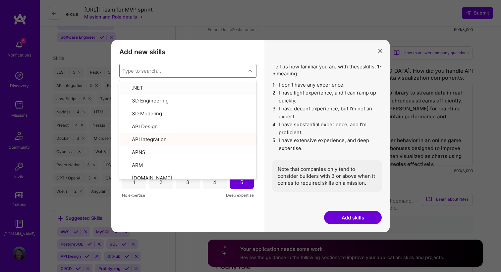
click at [157, 72] on div "Type to search..." at bounding box center [141, 70] width 39 height 7
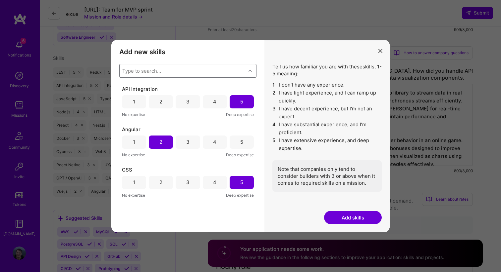
click at [157, 72] on div "Type to search..." at bounding box center [141, 70] width 39 height 7
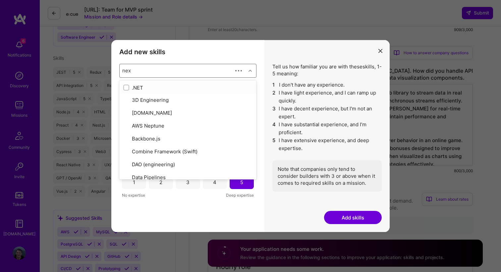
type input "next"
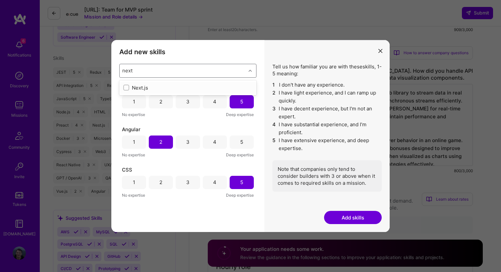
click at [155, 89] on div "Next.js" at bounding box center [187, 87] width 129 height 7
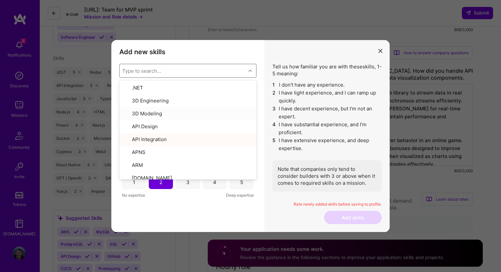
click at [265, 120] on div "Tell us how familiar you are with these skills , 1-5 meaning: 1 I don't have an…" at bounding box center [326, 136] width 125 height 193
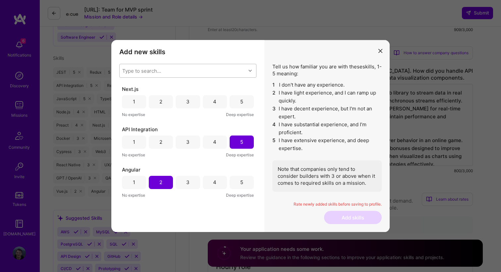
click at [219, 101] on div "4" at bounding box center [215, 101] width 24 height 13
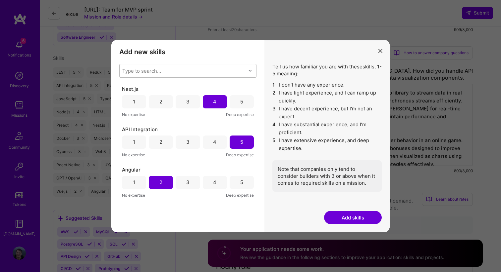
click at [345, 219] on button "Add skills" at bounding box center [353, 217] width 58 height 13
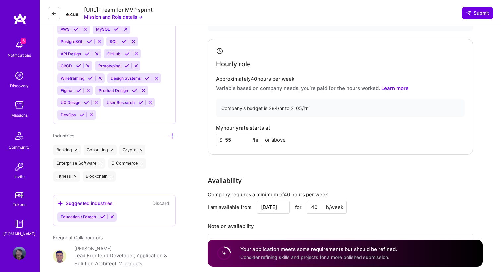
scroll to position [530, 0]
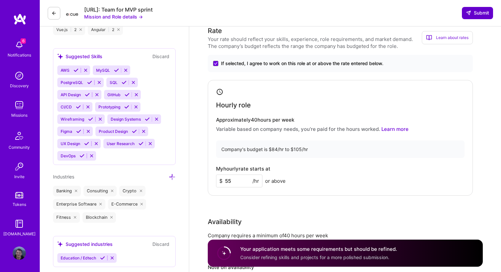
click at [471, 10] on span "Submit" at bounding box center [476, 13] width 23 height 7
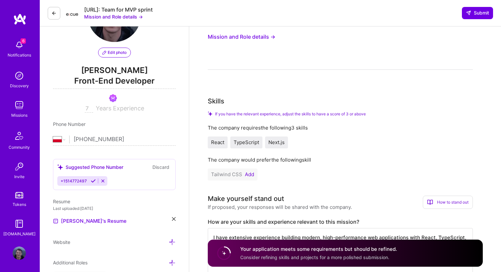
scroll to position [27, 0]
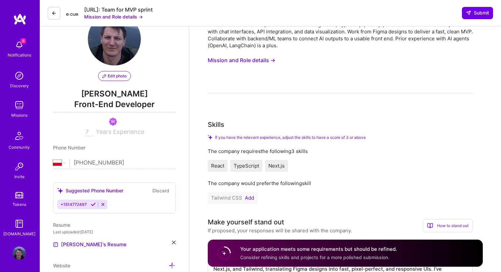
click at [249, 197] on button "Add" at bounding box center [249, 198] width 9 height 5
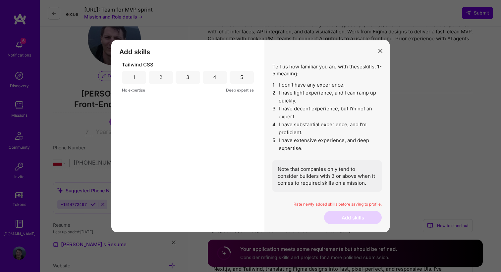
click at [220, 82] on div "4" at bounding box center [215, 77] width 24 height 13
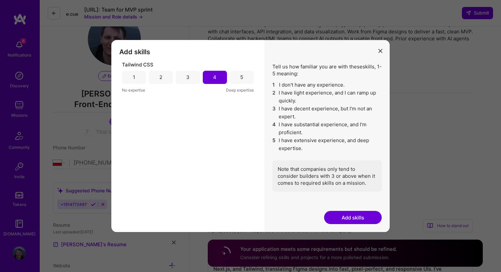
click at [335, 215] on button "Add skills" at bounding box center [353, 217] width 58 height 13
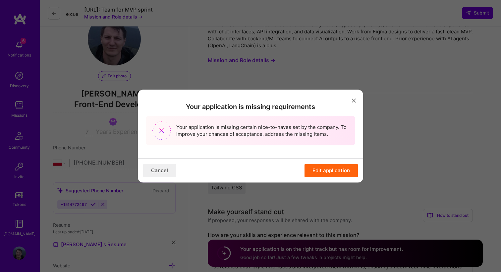
click at [327, 169] on button "Edit application" at bounding box center [330, 170] width 53 height 13
click at [326, 171] on button "Edit application" at bounding box center [330, 170] width 53 height 13
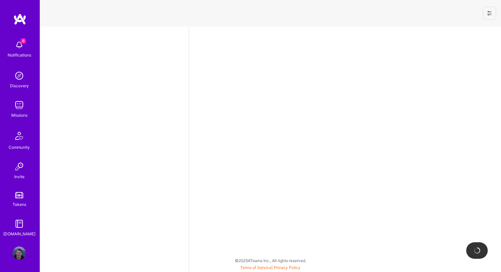
select select "PL"
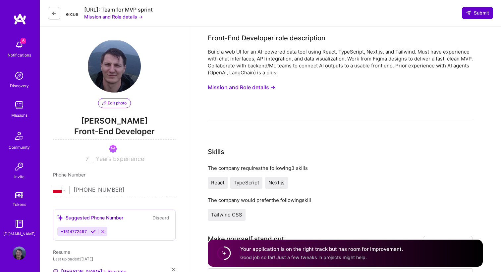
click at [471, 12] on span "Submit" at bounding box center [476, 13] width 23 height 7
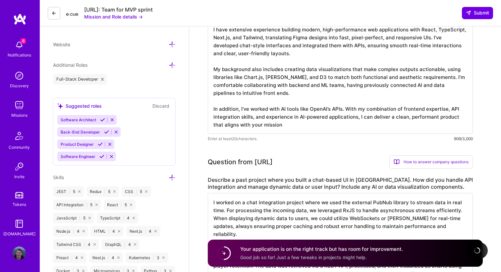
scroll to position [243, 0]
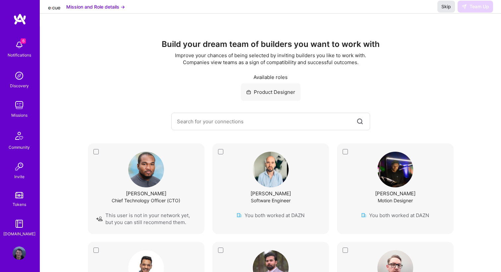
click at [449, 10] on span "Skip" at bounding box center [446, 6] width 10 height 7
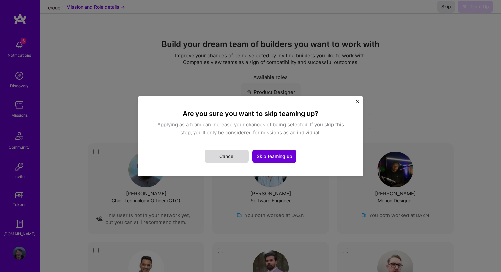
click at [233, 157] on button "Cancel" at bounding box center [227, 156] width 44 height 13
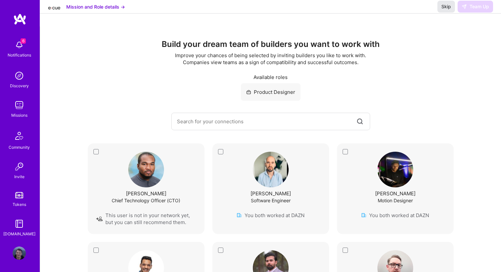
click at [442, 10] on span "Skip" at bounding box center [446, 6] width 10 height 7
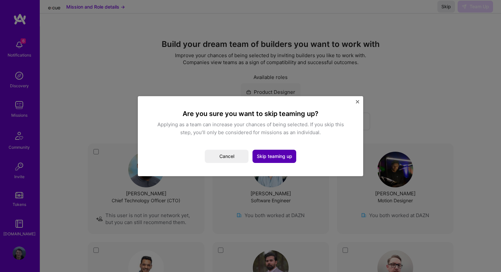
click at [262, 154] on button "Skip teaming up" at bounding box center [274, 156] width 44 height 13
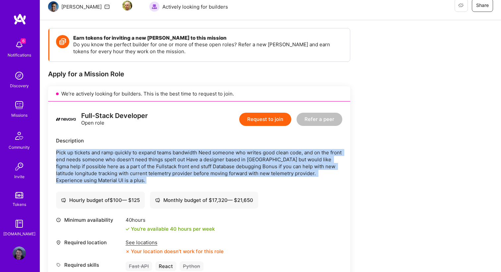
scroll to position [60, 0]
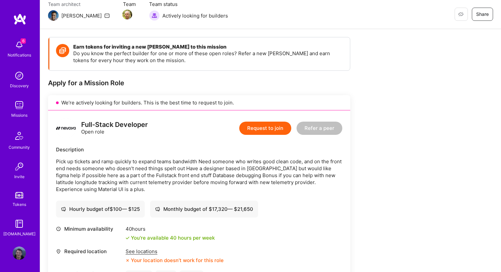
click at [201, 147] on div "Description" at bounding box center [199, 149] width 286 height 7
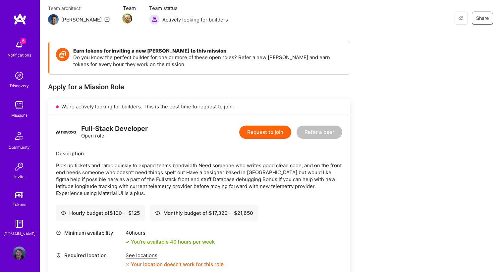
scroll to position [48, 0]
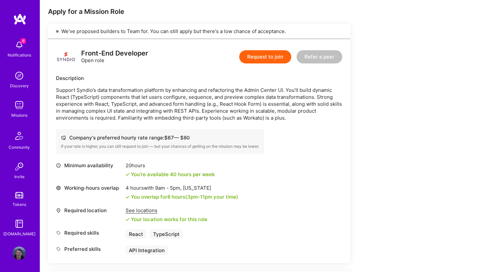
scroll to position [129, 0]
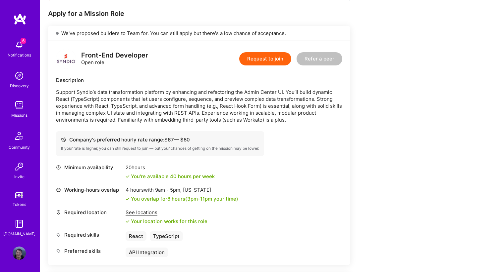
click at [225, 110] on p "Support Syndio’s data transformation platform by enhancing and refactoring the …" at bounding box center [199, 106] width 286 height 35
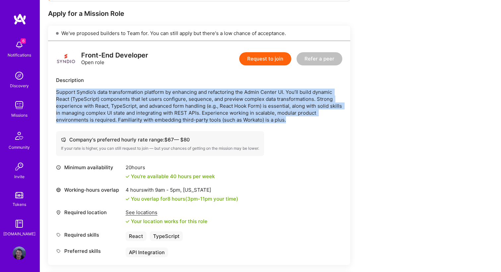
click at [225, 110] on p "Support Syndio’s data transformation platform by enhancing and refactoring the …" at bounding box center [199, 106] width 286 height 35
copy p "Support Syndio’s data transformation platform by enhancing and refactoring the …"
click at [260, 62] on button "Request to join" at bounding box center [265, 58] width 52 height 13
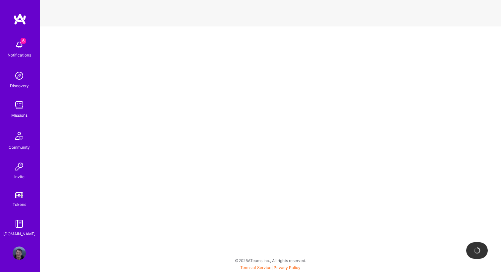
select select "PL"
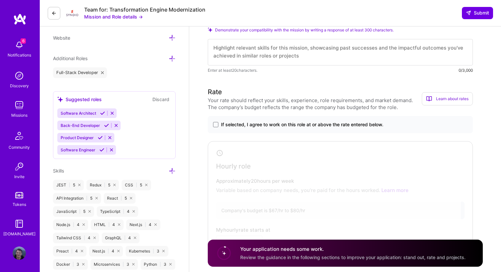
scroll to position [162, 0]
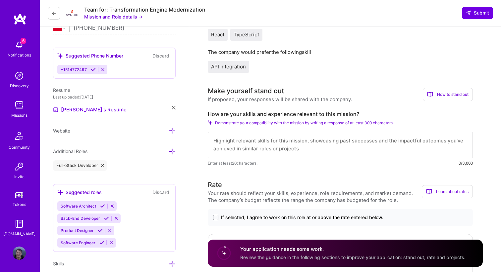
click at [232, 116] on label "How are your skills and experience relevant to this mission?" at bounding box center [340, 114] width 265 height 7
copy label "How are your skills and experience relevant to this mission?"
click at [242, 146] on textarea at bounding box center [340, 145] width 265 height 26
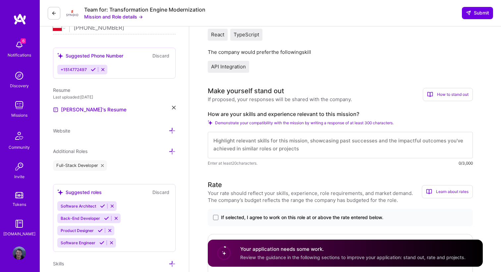
scroll to position [0, 0]
paste textarea "I have strong experience building dynamic, state-heavy UIs in React and TypeScr…"
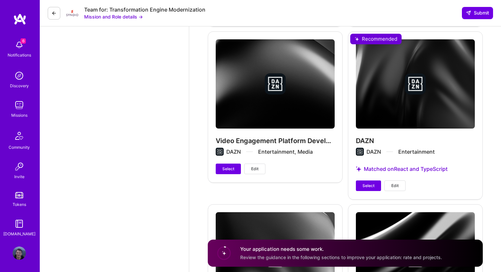
scroll to position [1345, 0]
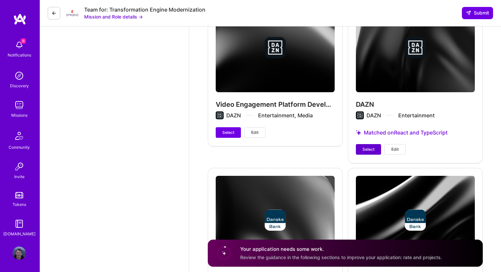
type textarea "I have strong experience building dynamic, state-heavy UIs in React and TypeScr…"
click at [362, 148] on button "Select" at bounding box center [368, 149] width 25 height 11
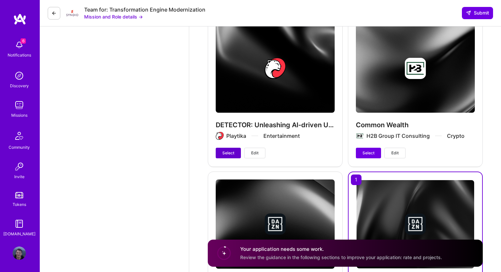
click at [233, 153] on span "Select" at bounding box center [228, 153] width 12 height 6
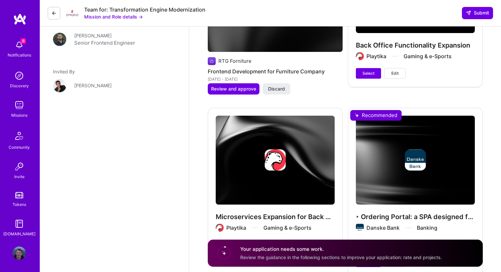
scroll to position [927, 0]
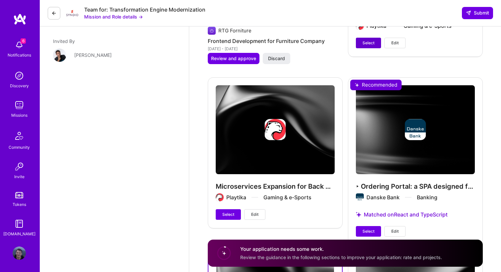
click at [365, 43] on span "Select" at bounding box center [368, 43] width 12 height 6
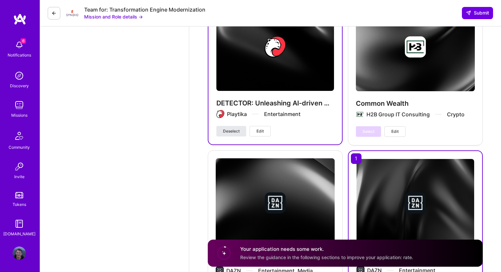
click at [234, 133] on span "Deselect" at bounding box center [231, 131] width 17 height 6
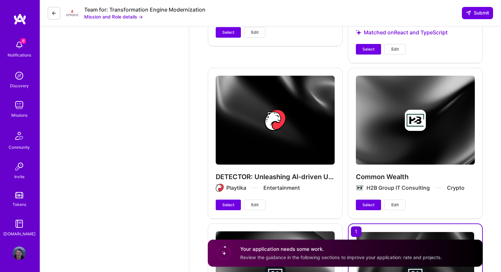
scroll to position [1095, 0]
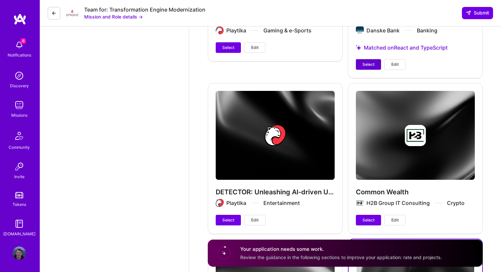
click at [366, 66] on span "Select" at bounding box center [368, 65] width 12 height 6
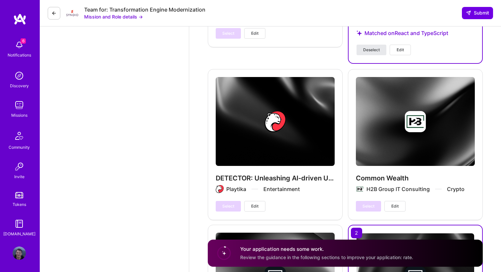
click at [368, 51] on span "Deselect" at bounding box center [371, 50] width 17 height 6
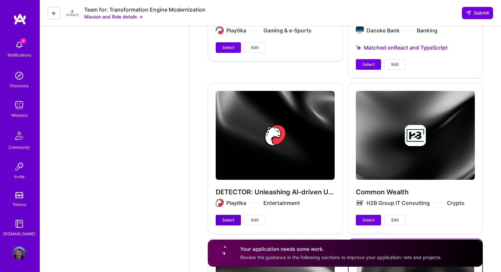
click at [218, 220] on button "Select" at bounding box center [228, 220] width 25 height 11
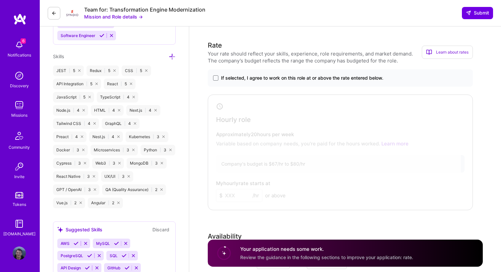
scroll to position [358, 0]
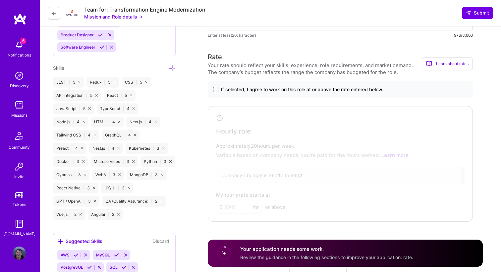
click at [215, 91] on span at bounding box center [215, 89] width 5 height 5
click at [0, 0] on input "If selected, I agree to work on this role at or above the rate entered below." at bounding box center [0, 0] width 0 height 0
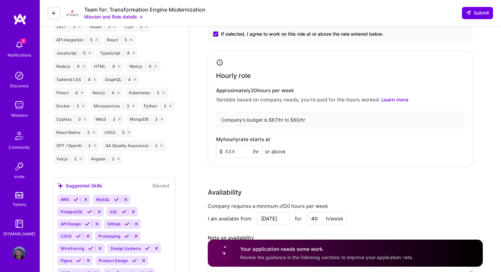
scroll to position [422, 0]
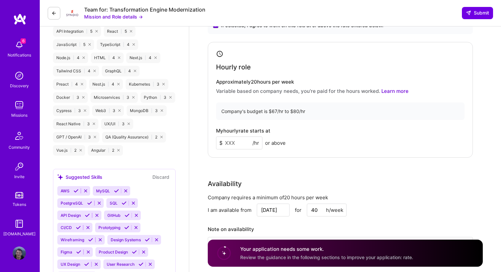
click at [234, 145] on input at bounding box center [239, 143] width 46 height 13
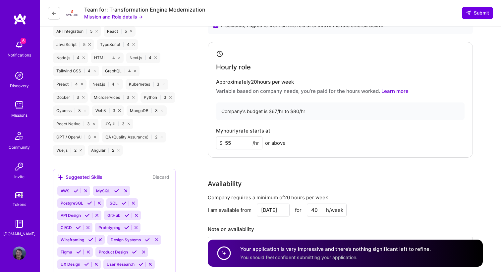
type input "55"
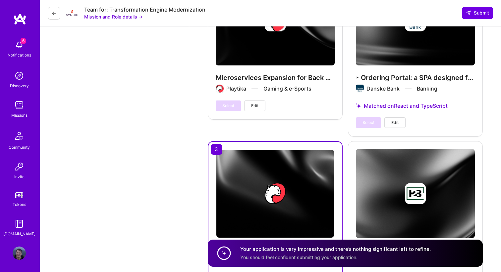
scroll to position [1068, 0]
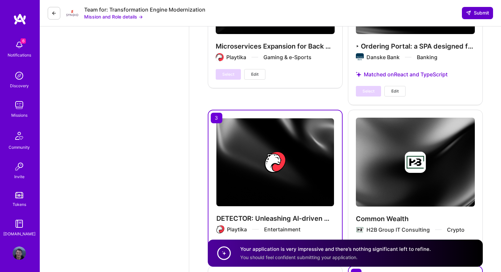
click at [470, 16] on span "Submit" at bounding box center [476, 13] width 23 height 7
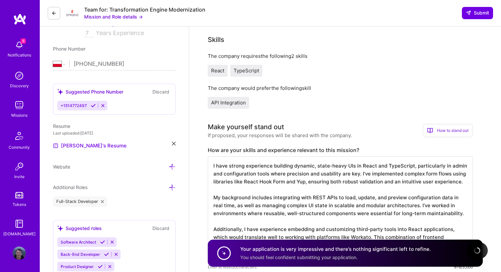
scroll to position [0, 0]
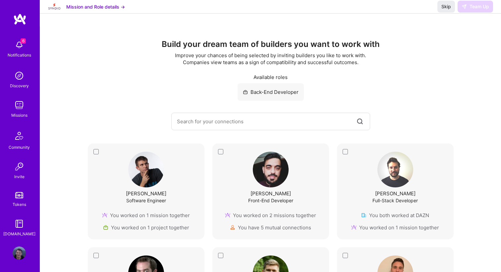
click at [344, 150] on div "William Pederzoli Full-Stack Developer You both worked at DAZN You worked on 1 …" at bounding box center [395, 192] width 117 height 96
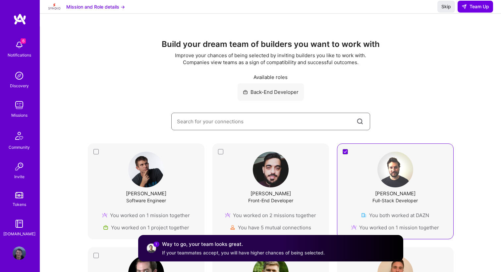
click at [252, 121] on input at bounding box center [266, 121] width 178 height 17
click at [395, 83] on div "Back-End Developer" at bounding box center [270, 92] width 434 height 18
click at [476, 10] on span "Team Up" at bounding box center [474, 6] width 27 height 7
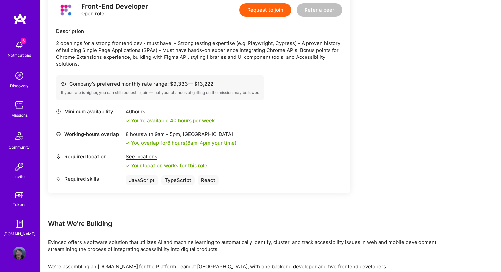
scroll to position [434, 0]
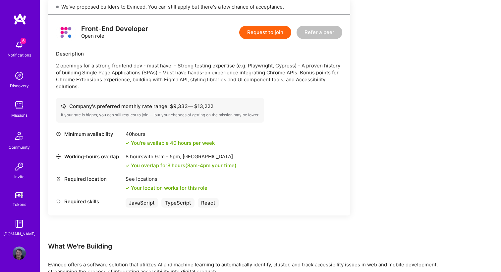
click at [205, 71] on p "2 openings for a strong frontend dev - must have: - Strong testing expertise (e…" at bounding box center [199, 76] width 286 height 28
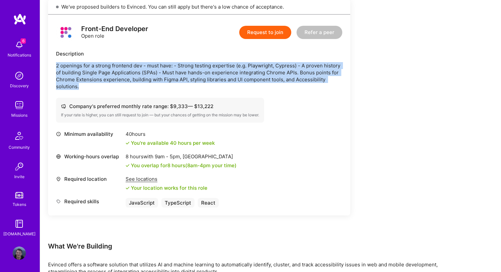
click at [205, 71] on p "2 openings for a strong frontend dev - must have: - Strong testing expertise (e…" at bounding box center [199, 76] width 286 height 28
copy p "2 openings for a strong frontend dev - must have: - Strong testing expertise (e…"
click at [252, 26] on button "Request to join" at bounding box center [265, 32] width 52 height 13
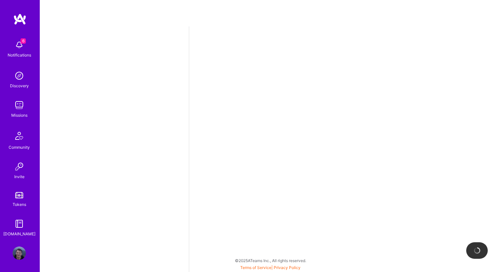
select select "PL"
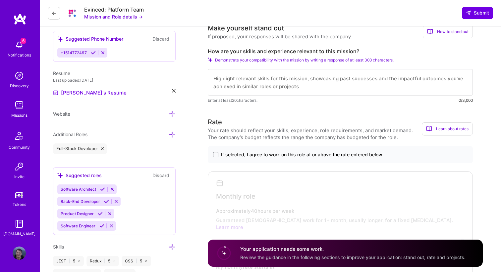
scroll to position [161, 0]
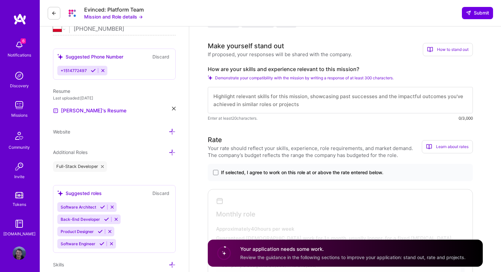
click at [249, 65] on div "Make yourself stand out If proposed, your responses will be shared with the com…" at bounding box center [340, 81] width 265 height 81
click at [246, 68] on label "How are your skills and experience relevant to this mission?" at bounding box center [340, 69] width 265 height 7
copy label "How are your skills and experience relevant to this mission?"
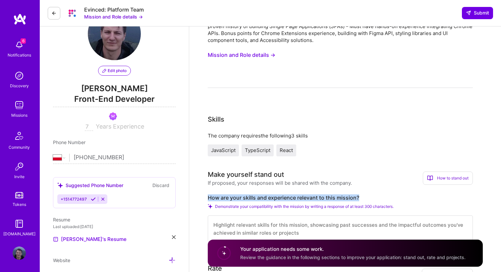
scroll to position [0, 0]
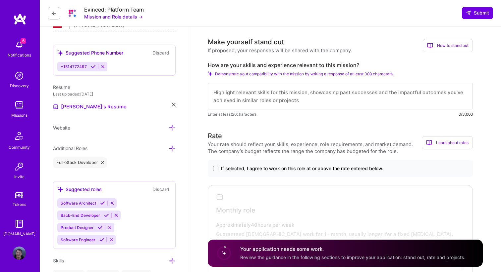
click at [269, 93] on textarea at bounding box center [340, 96] width 265 height 26
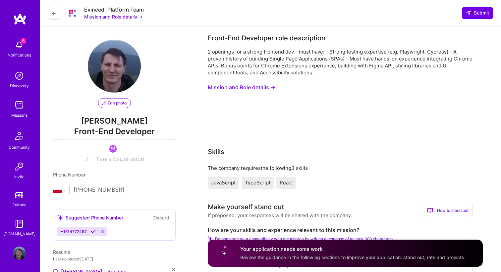
click at [255, 88] on button "Mission and Role details →" at bounding box center [242, 87] width 68 height 12
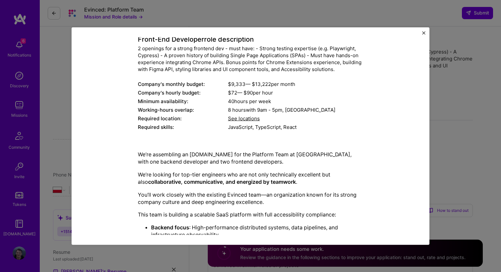
scroll to position [39, 0]
click at [445, 124] on div "Mission Description and Role Details Front-End Developer role description 2 ope…" at bounding box center [250, 136] width 501 height 272
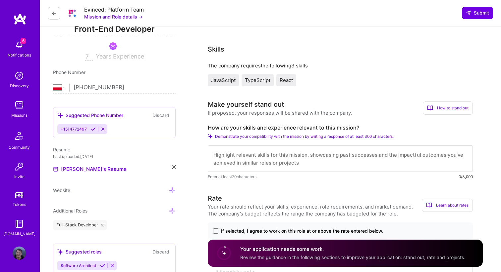
scroll to position [152, 0]
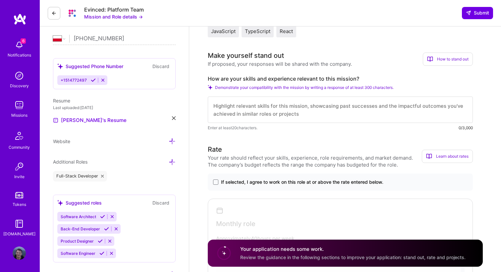
click at [278, 110] on textarea at bounding box center [340, 110] width 265 height 26
paste textarea "I have a strong track record of building Single Page Applications with React an…"
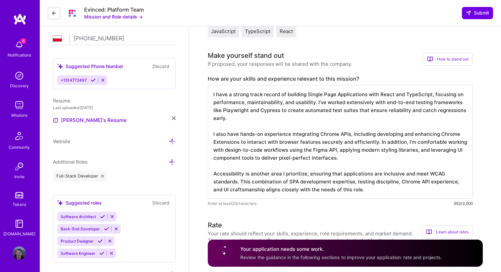
scroll to position [1, 0]
click at [274, 109] on textarea "I have a strong track record of building Single Page Applications with React an…" at bounding box center [340, 142] width 265 height 114
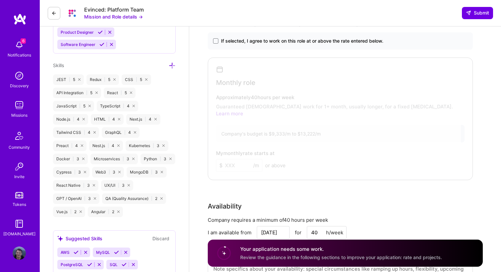
scroll to position [350, 0]
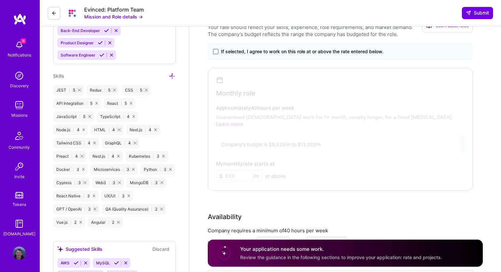
type textarea "I have a strong track record of building Single Page Applications with React an…"
click at [215, 51] on span at bounding box center [215, 51] width 5 height 5
click at [0, 0] on input "If selected, I agree to work on this role at or above the rate entered below." at bounding box center [0, 0] width 0 height 0
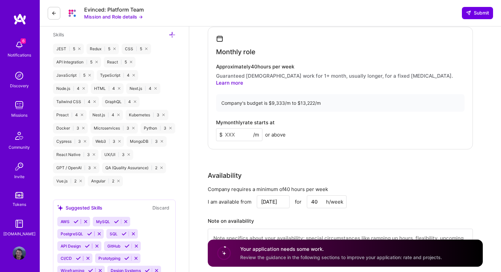
scroll to position [394, 0]
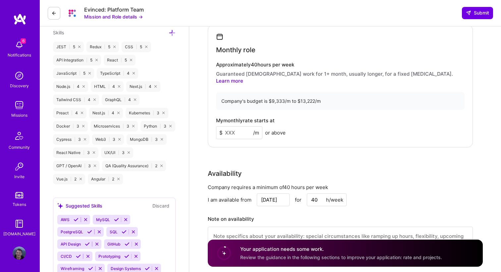
click at [232, 127] on input at bounding box center [239, 132] width 46 height 13
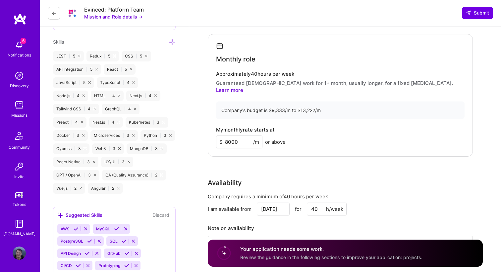
type input "8000"
click at [210, 159] on div "Rate Your rate should reflect your skills, experience, role requirements, and m…" at bounding box center [345, 126] width 275 height 292
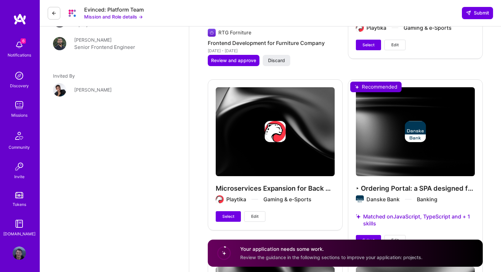
scroll to position [913, 0]
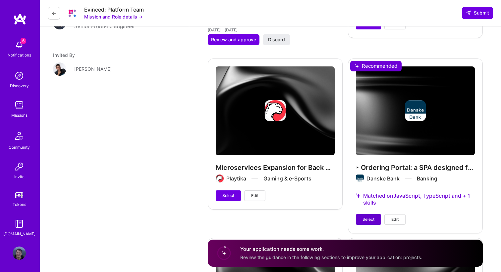
click at [368, 217] on span "Select" at bounding box center [368, 220] width 12 height 6
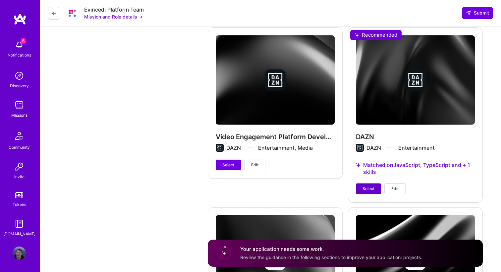
click at [365, 186] on span "Select" at bounding box center [368, 189] width 12 height 6
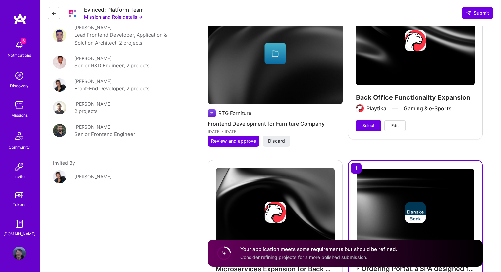
scroll to position [796, 0]
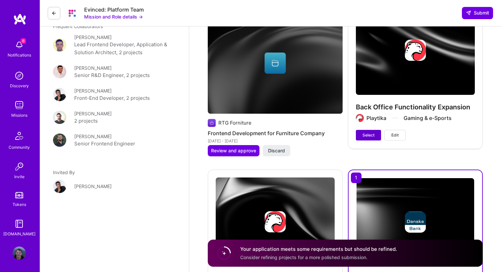
click at [365, 132] on span "Select" at bounding box center [368, 135] width 12 height 6
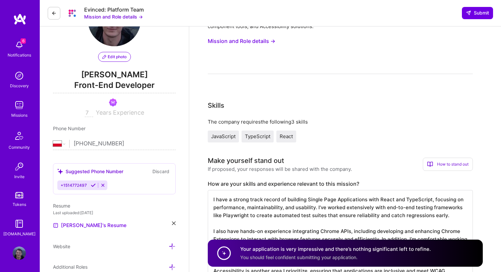
scroll to position [0, 0]
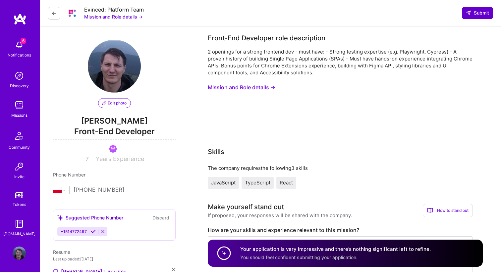
click at [472, 14] on span "Submit" at bounding box center [476, 13] width 23 height 7
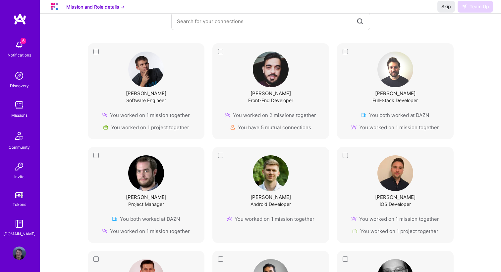
scroll to position [96, 0]
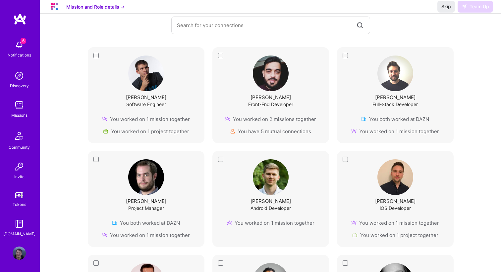
click at [346, 56] on div "William Pederzoli Full-Stack Developer You both worked at DAZN You worked on 1 …" at bounding box center [395, 95] width 100 height 79
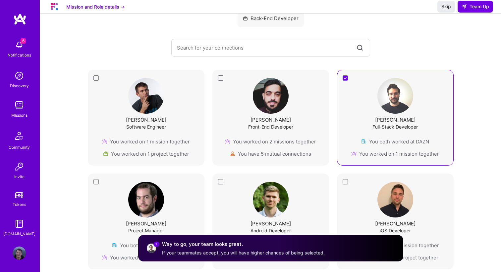
scroll to position [0, 0]
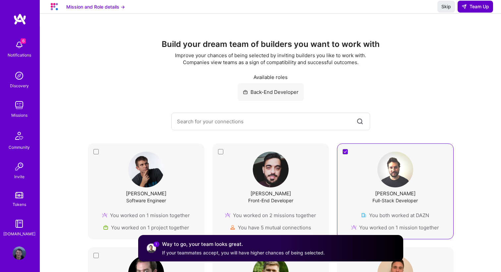
click at [473, 10] on span "Team Up" at bounding box center [474, 6] width 27 height 7
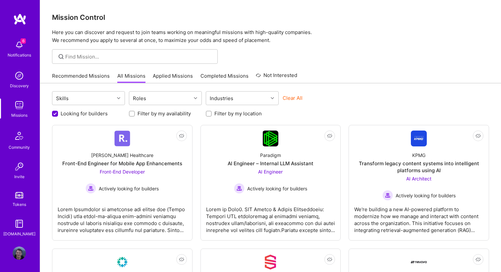
click at [97, 79] on link "Recommended Missions" at bounding box center [81, 78] width 58 height 11
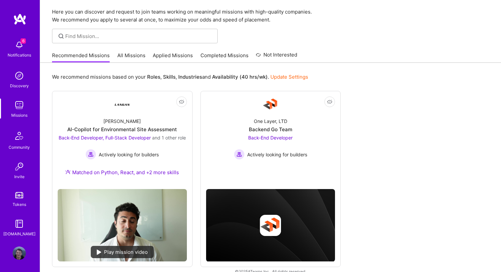
scroll to position [31, 0]
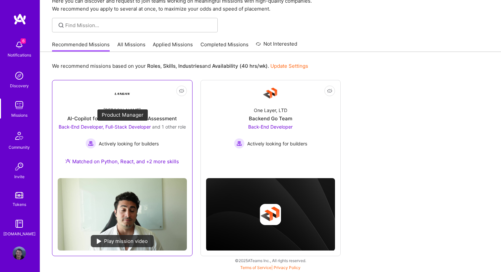
click at [124, 125] on span "Back-End Developer, Full-Stack Developer" at bounding box center [105, 127] width 92 height 6
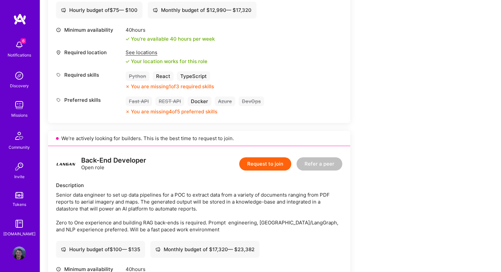
scroll to position [145, 0]
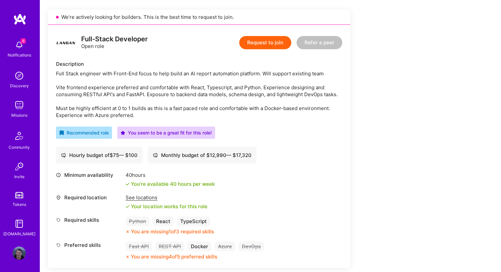
click at [24, 50] on img at bounding box center [19, 44] width 13 height 13
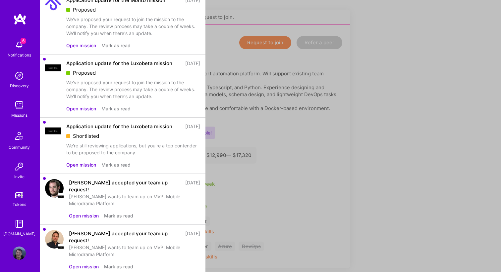
scroll to position [0, 0]
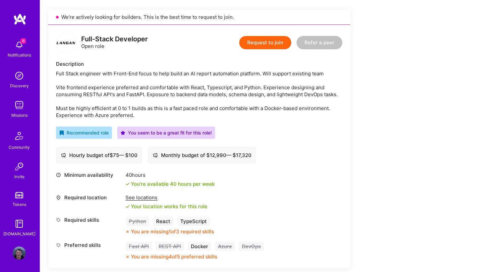
click at [21, 19] on img at bounding box center [19, 19] width 13 height 12
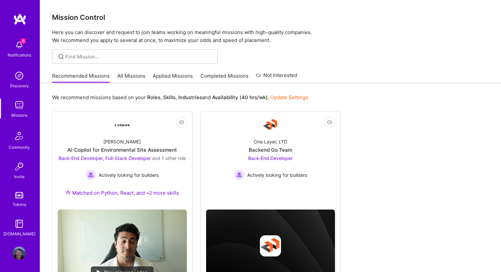
click at [24, 253] on img at bounding box center [19, 253] width 13 height 13
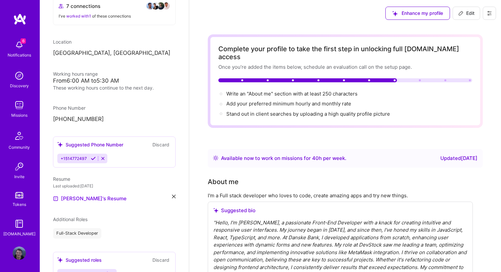
scroll to position [156, 0]
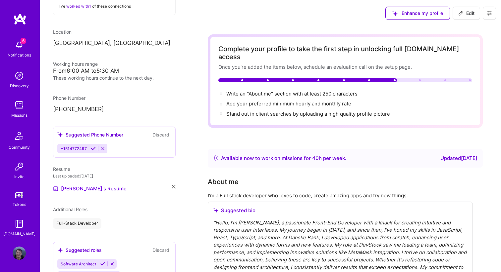
click at [158, 135] on button "Discard" at bounding box center [160, 135] width 21 height 8
click at [161, 136] on button "Discard" at bounding box center [160, 135] width 21 height 8
click at [103, 148] on icon at bounding box center [102, 148] width 5 height 5
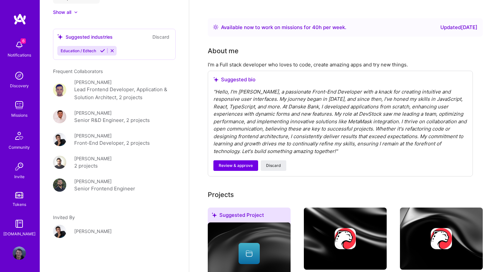
scroll to position [0, 0]
